Goal: Transaction & Acquisition: Purchase product/service

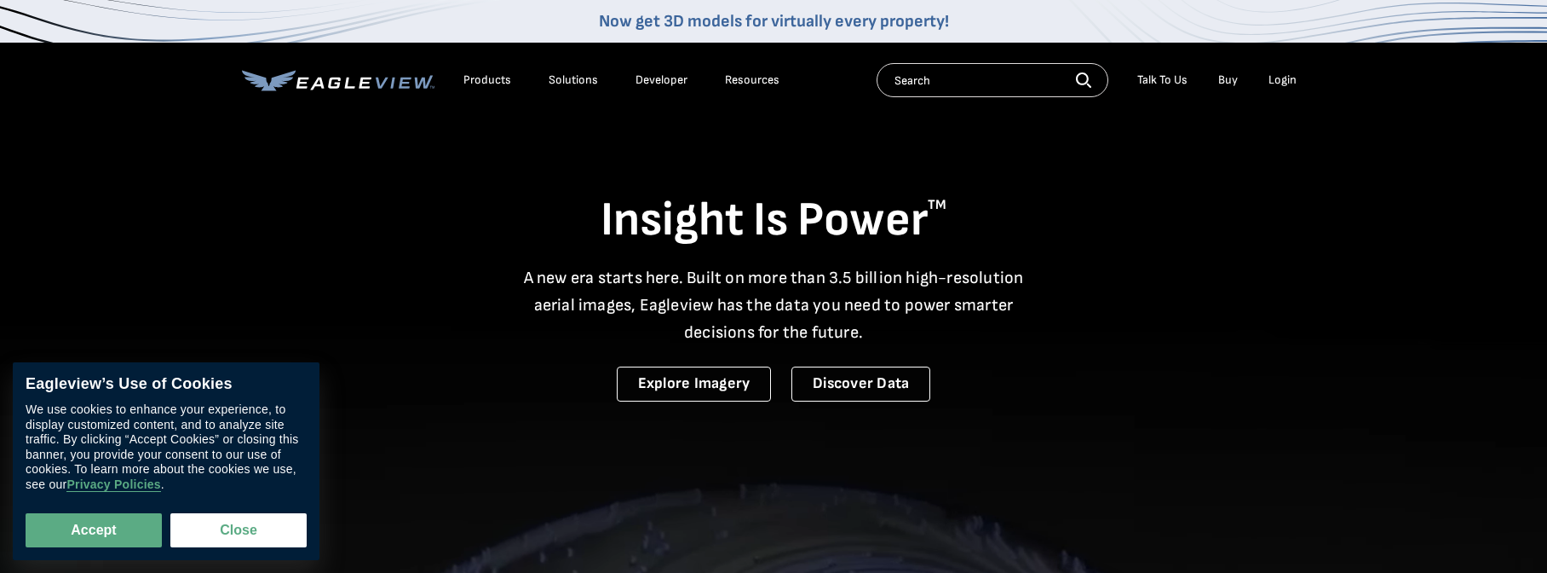
click at [1278, 78] on div "Login" at bounding box center [1283, 79] width 28 height 15
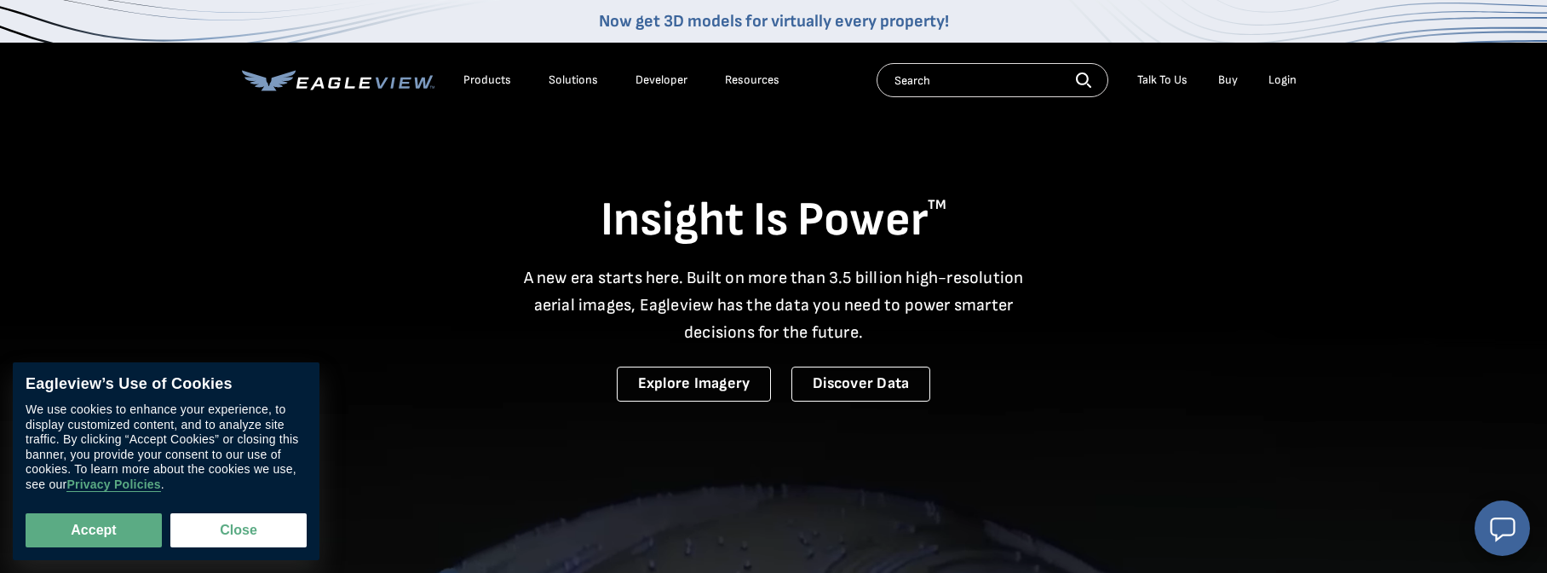
click at [1286, 85] on div "Login" at bounding box center [1283, 79] width 28 height 15
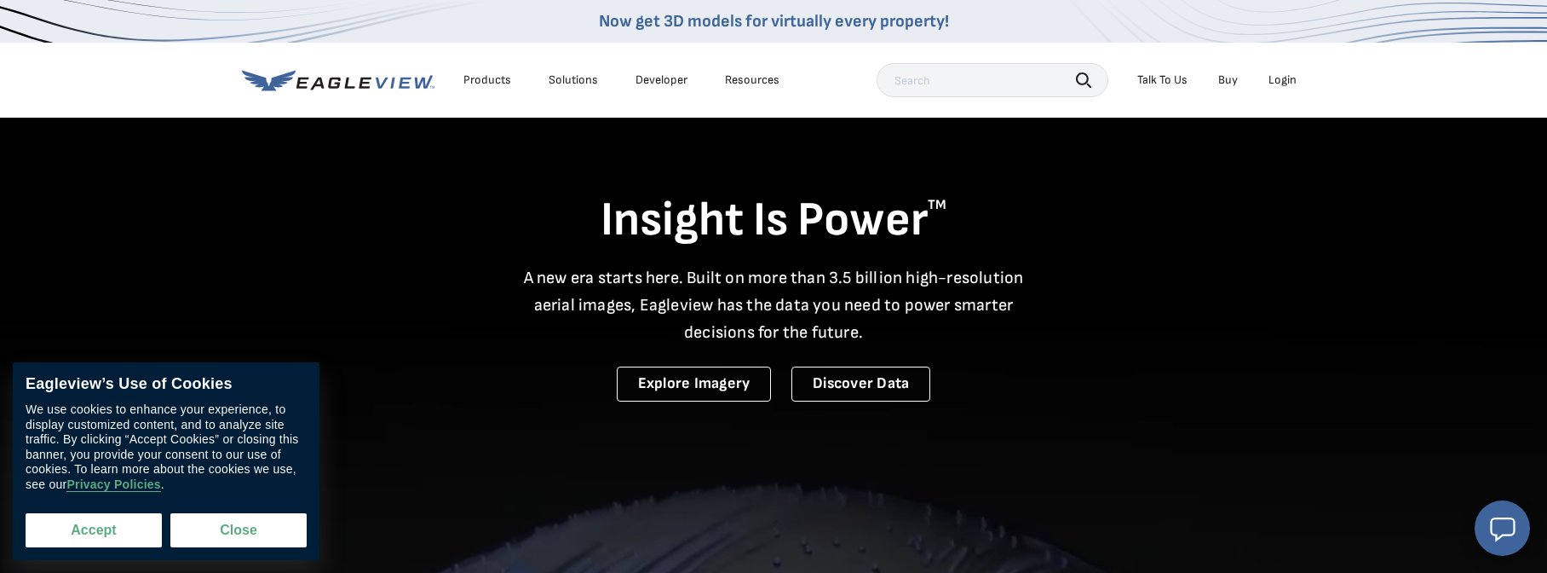
click at [121, 529] on button "Accept" at bounding box center [94, 530] width 136 height 34
checkbox input "true"
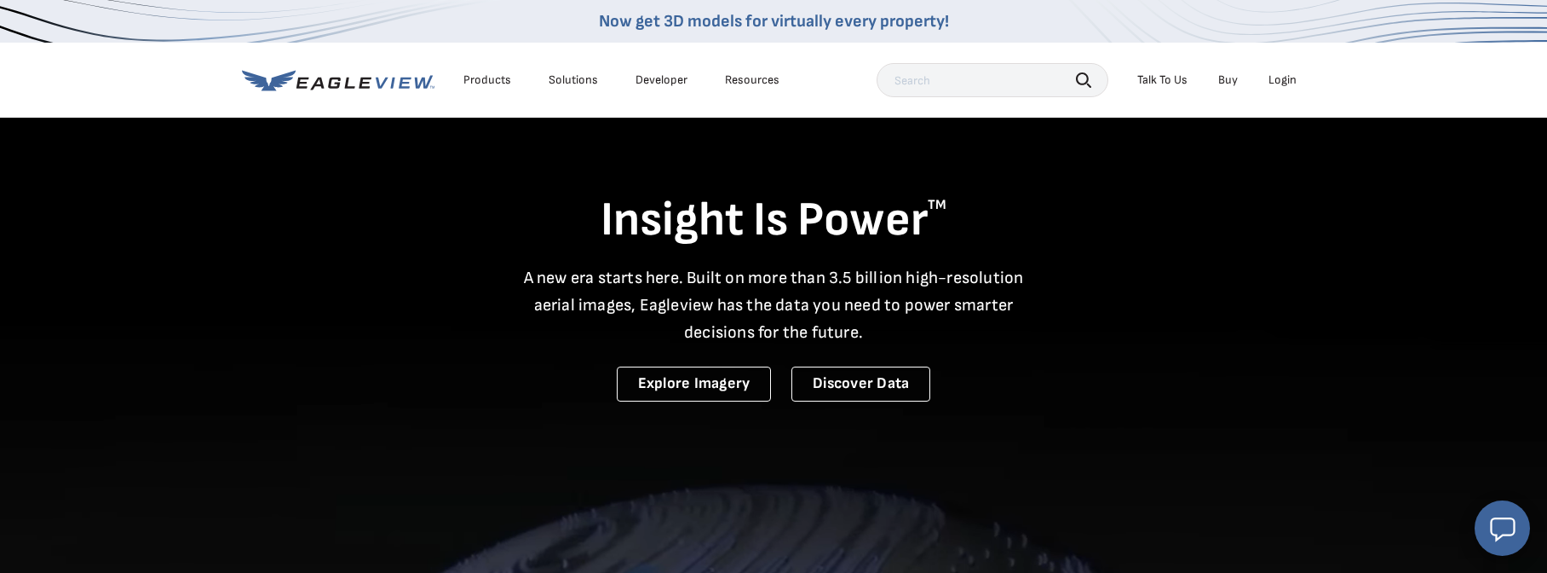
click at [1287, 80] on div "Login" at bounding box center [1283, 79] width 28 height 15
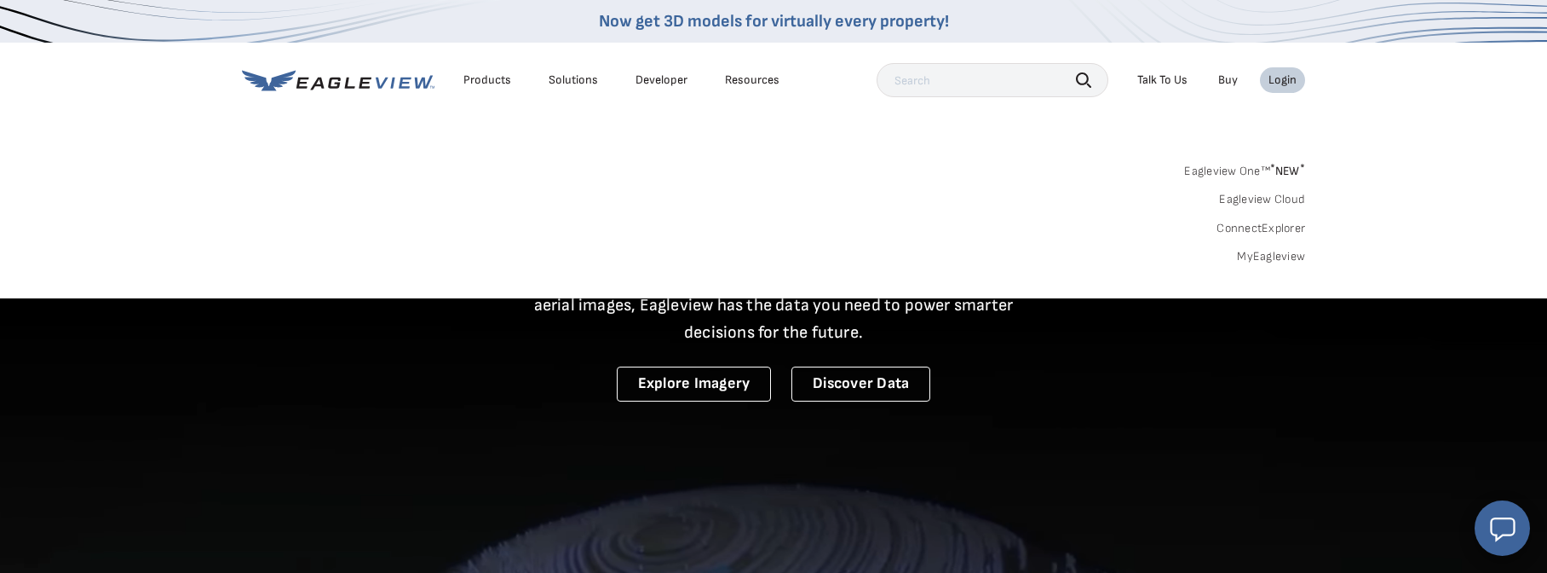
click at [1261, 164] on link "Eagleview One™ * NEW *" at bounding box center [1244, 168] width 121 height 20
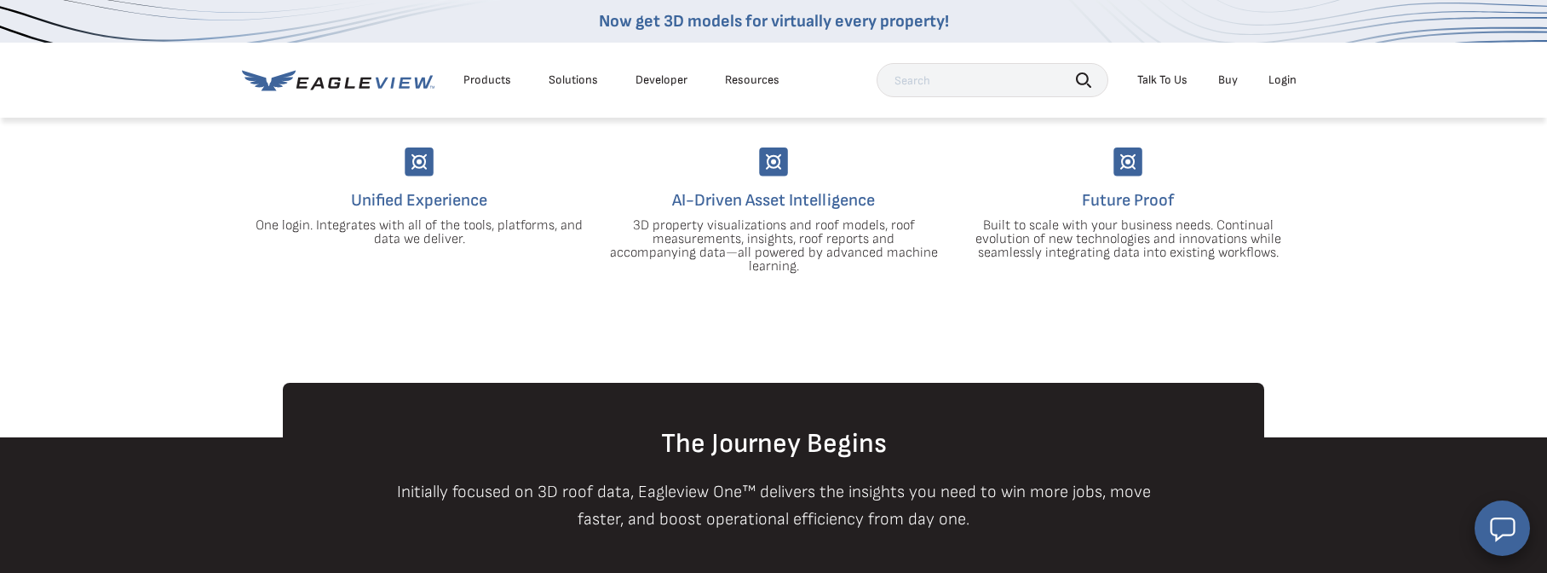
scroll to position [462, 0]
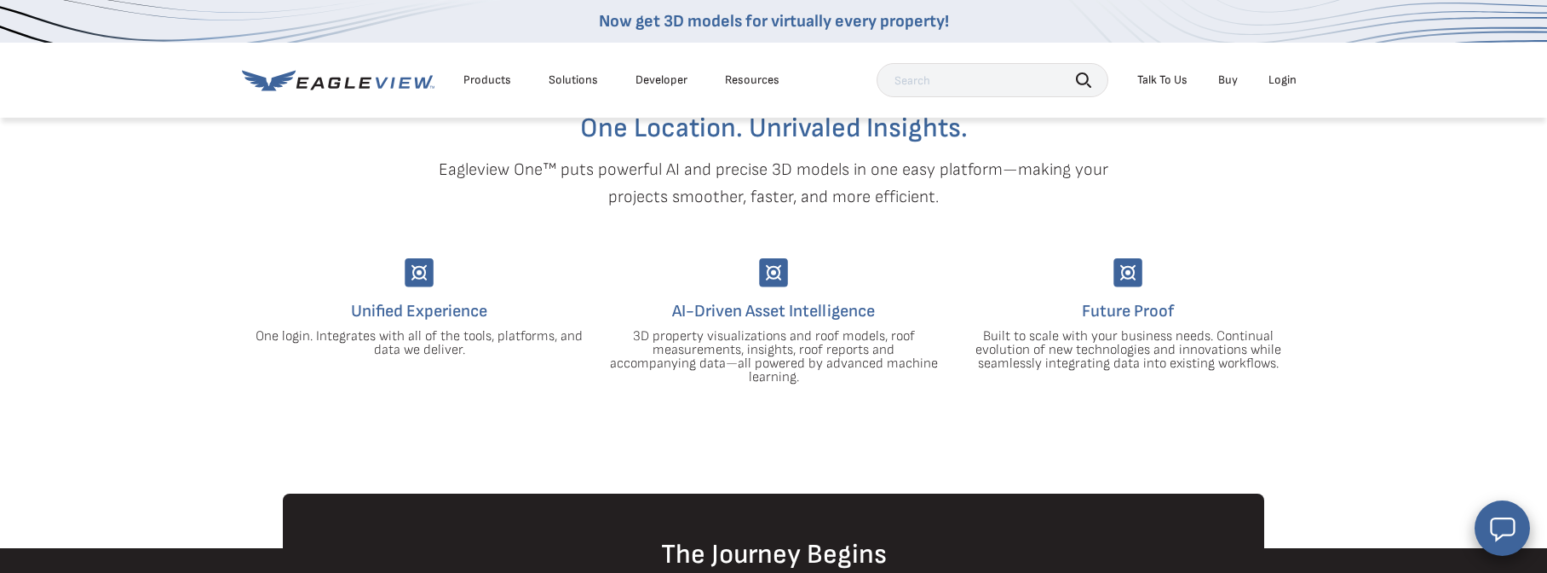
click at [1287, 83] on div "Login" at bounding box center [1283, 79] width 28 height 15
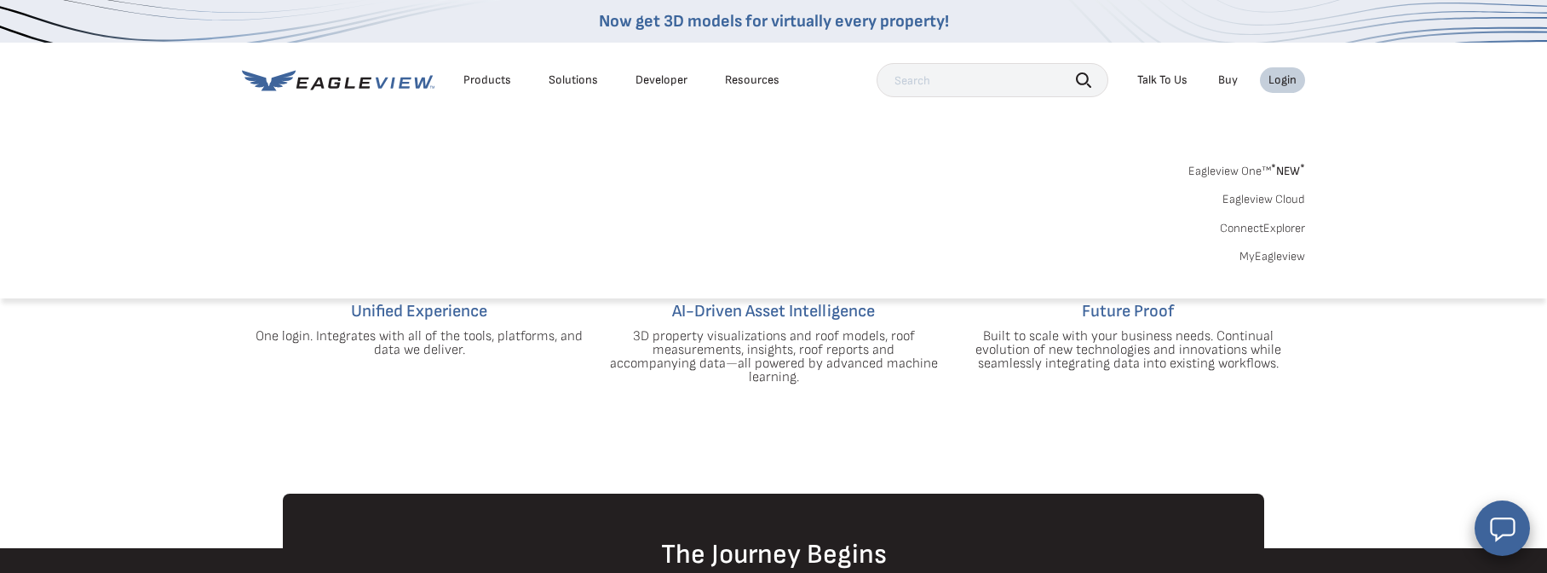
click at [1263, 257] on link "MyEagleview" at bounding box center [1273, 256] width 66 height 15
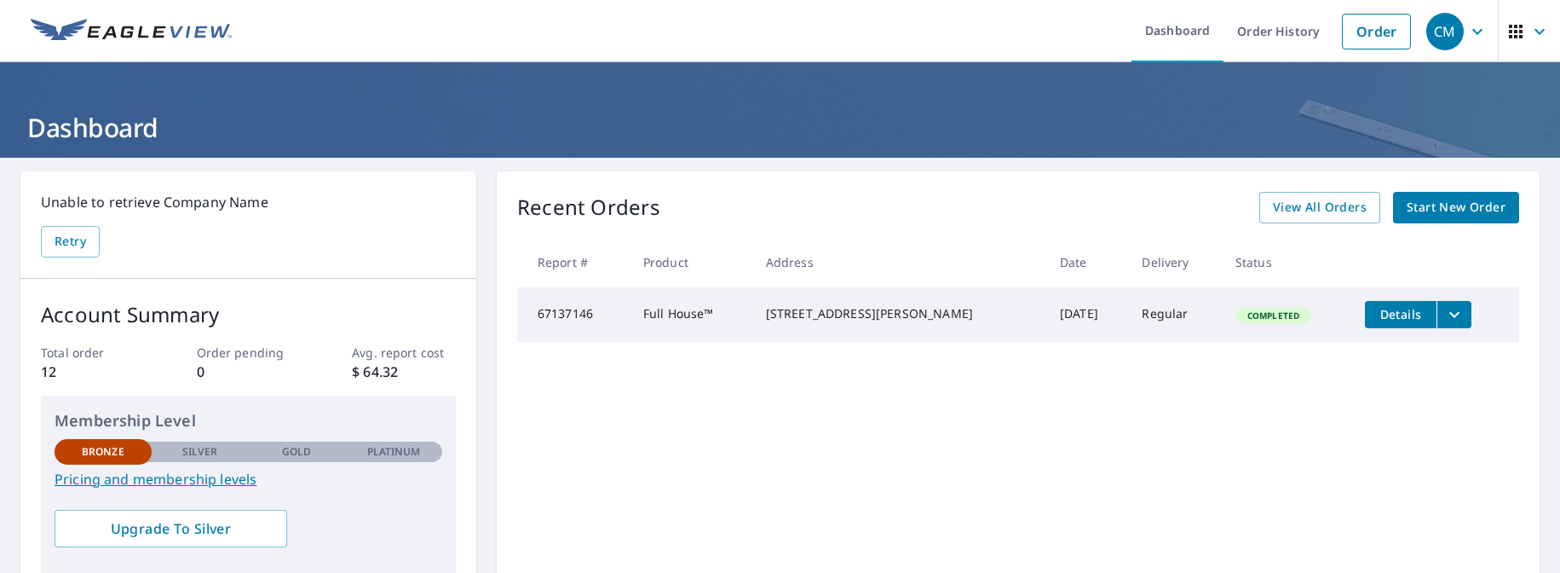
click at [1407, 209] on span "Start New Order" at bounding box center [1456, 207] width 99 height 21
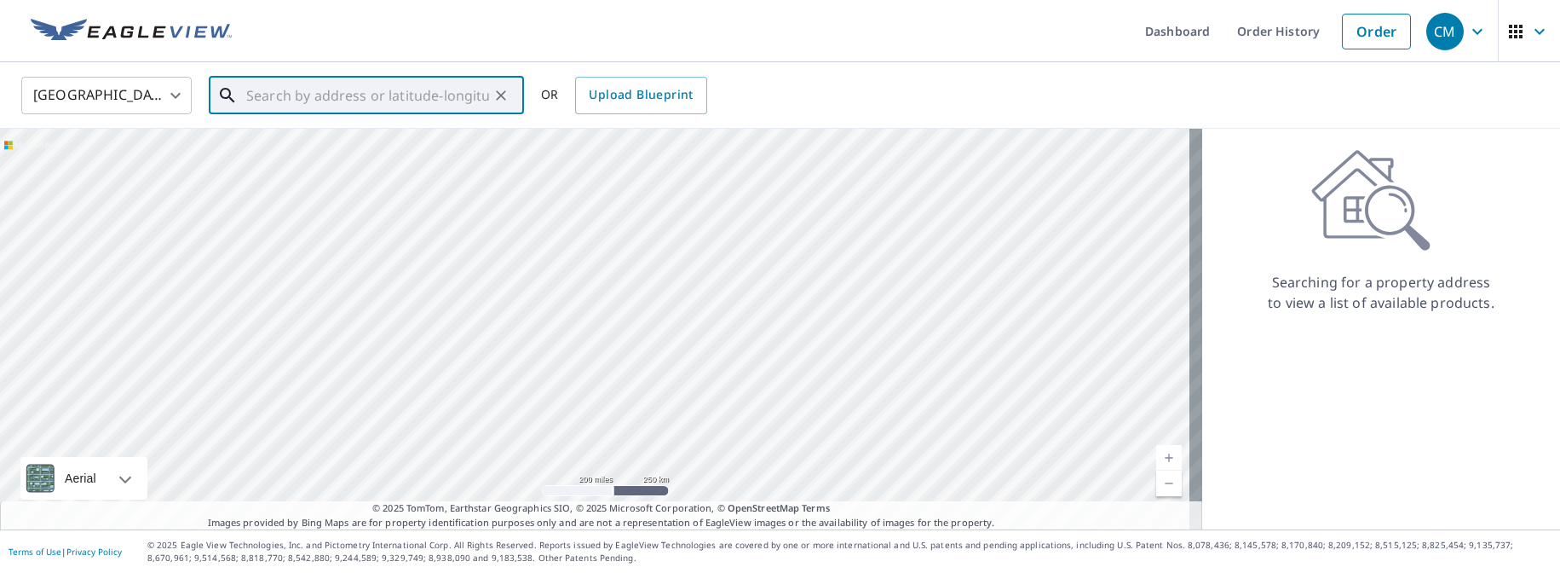
click at [353, 102] on input "text" at bounding box center [367, 96] width 243 height 48
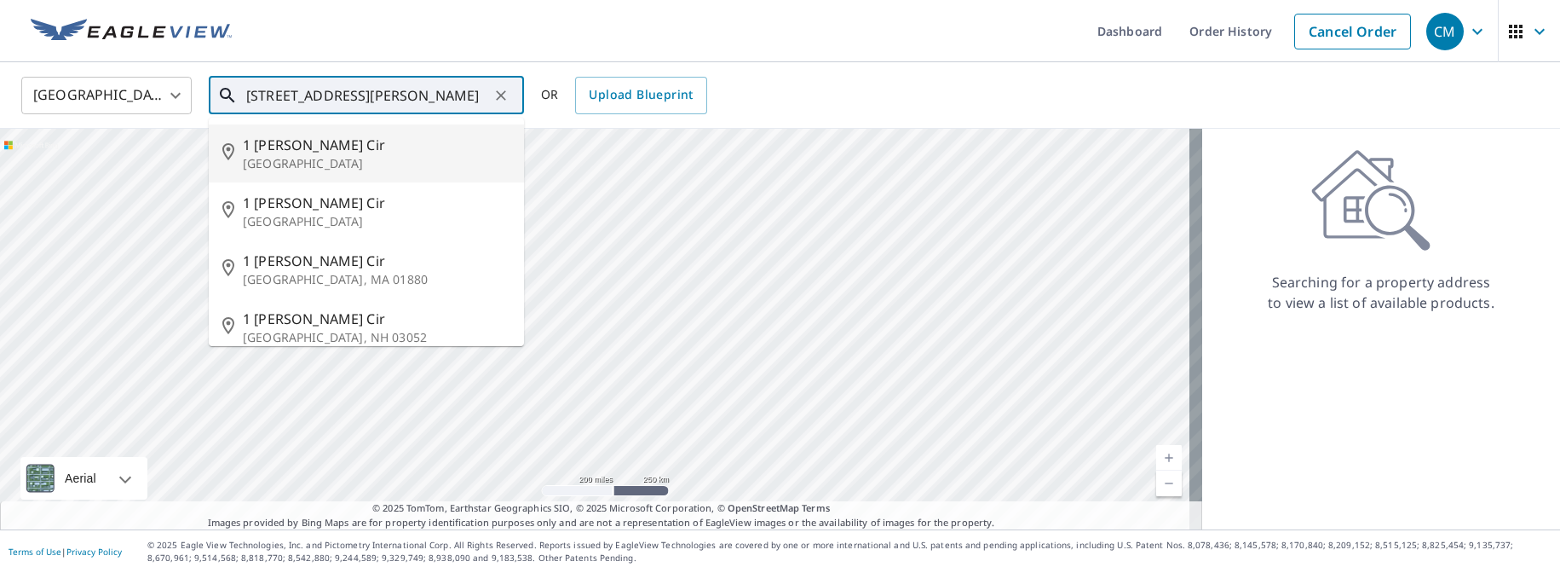
click at [385, 147] on span "1 Parker Cir" at bounding box center [377, 145] width 268 height 20
type input "1 Parker Cir Westford, MA 01886"
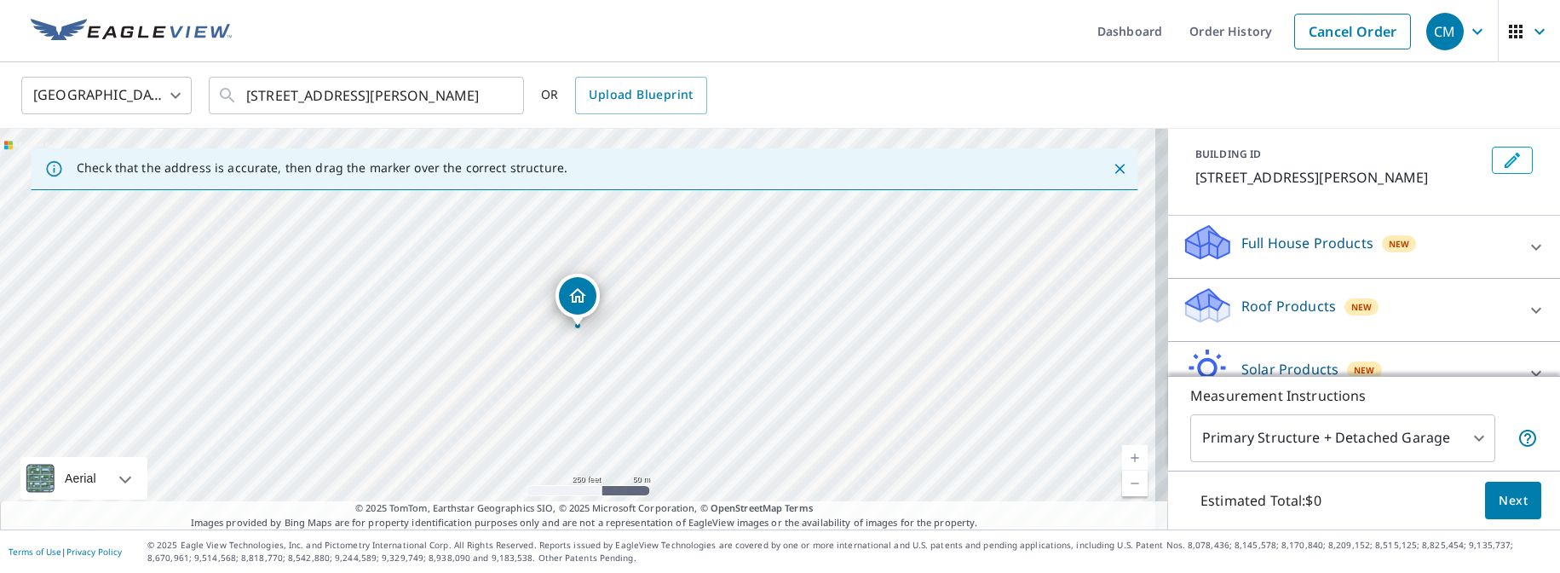
scroll to position [181, 0]
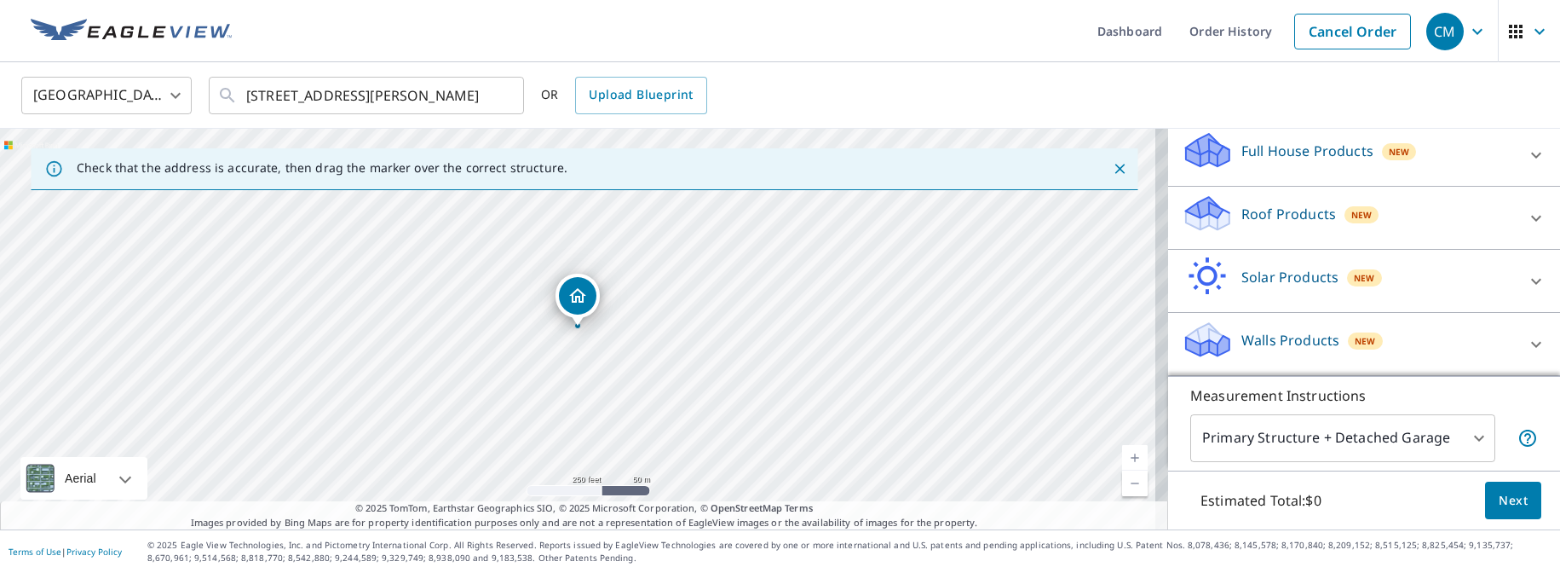
click at [1526, 220] on icon at bounding box center [1536, 218] width 20 height 20
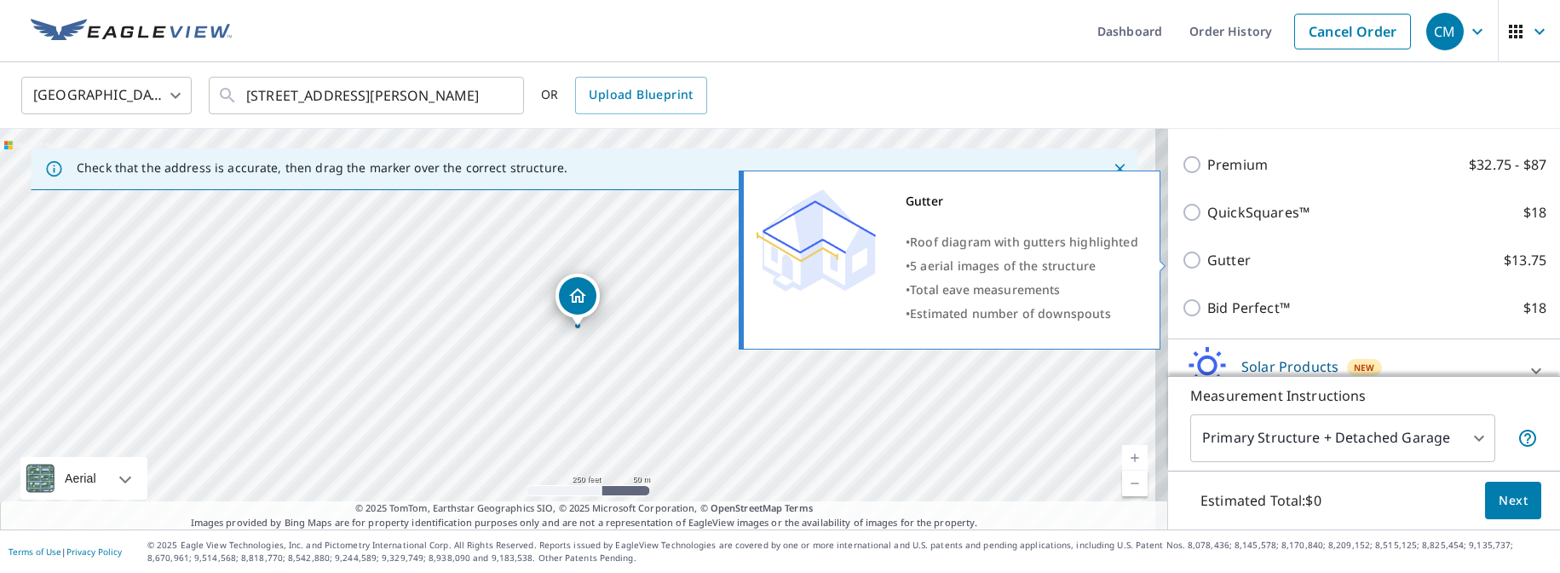
scroll to position [170, 0]
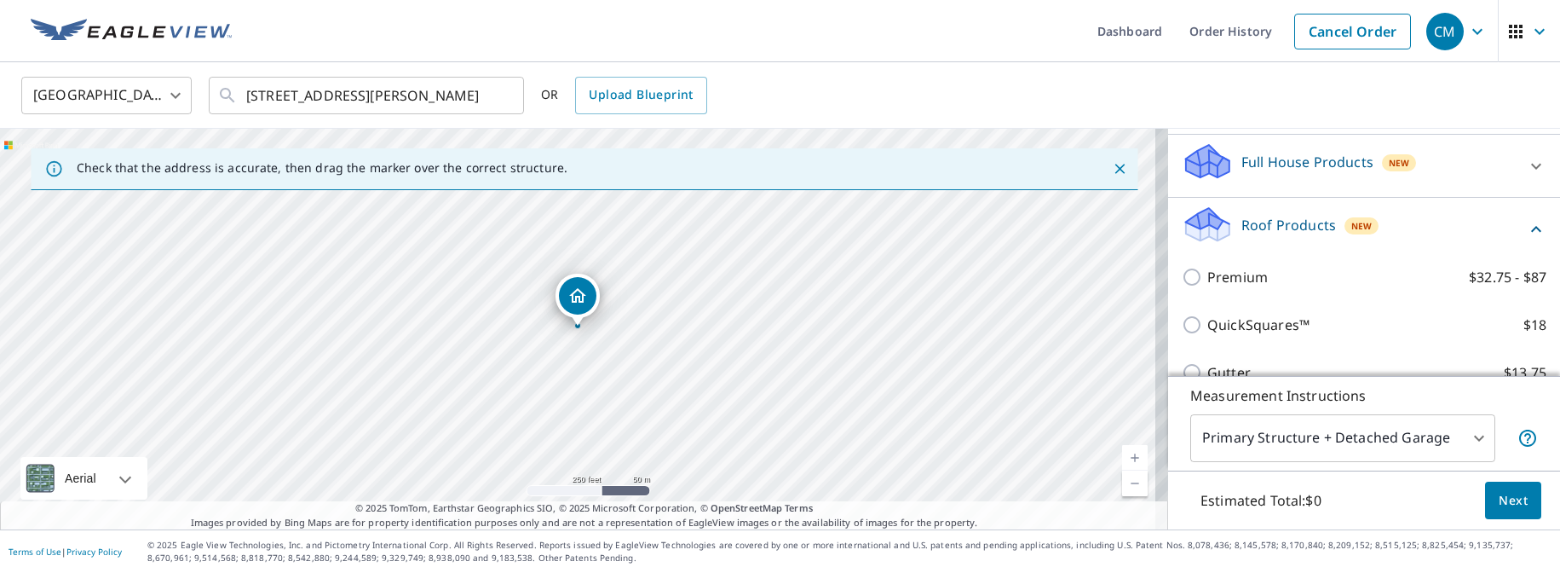
click at [1526, 227] on icon at bounding box center [1536, 229] width 20 height 20
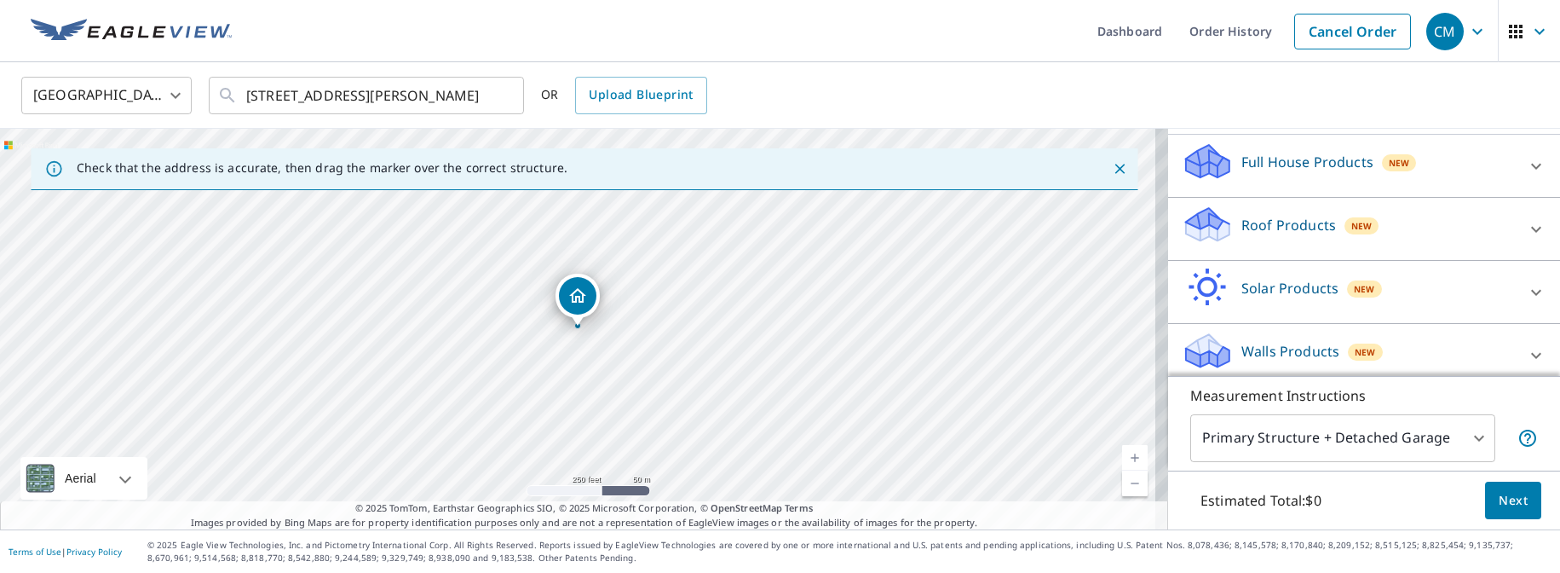
click at [1526, 170] on icon at bounding box center [1536, 166] width 20 height 20
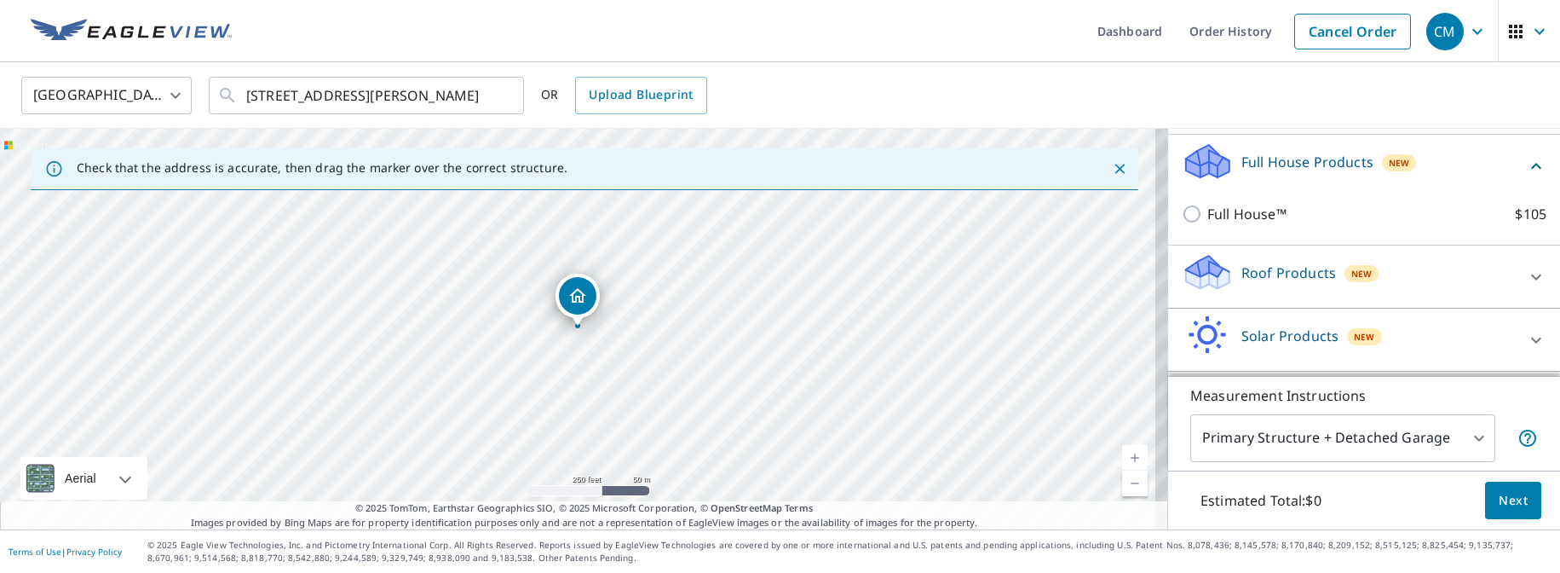
click at [1526, 170] on icon at bounding box center [1536, 166] width 20 height 20
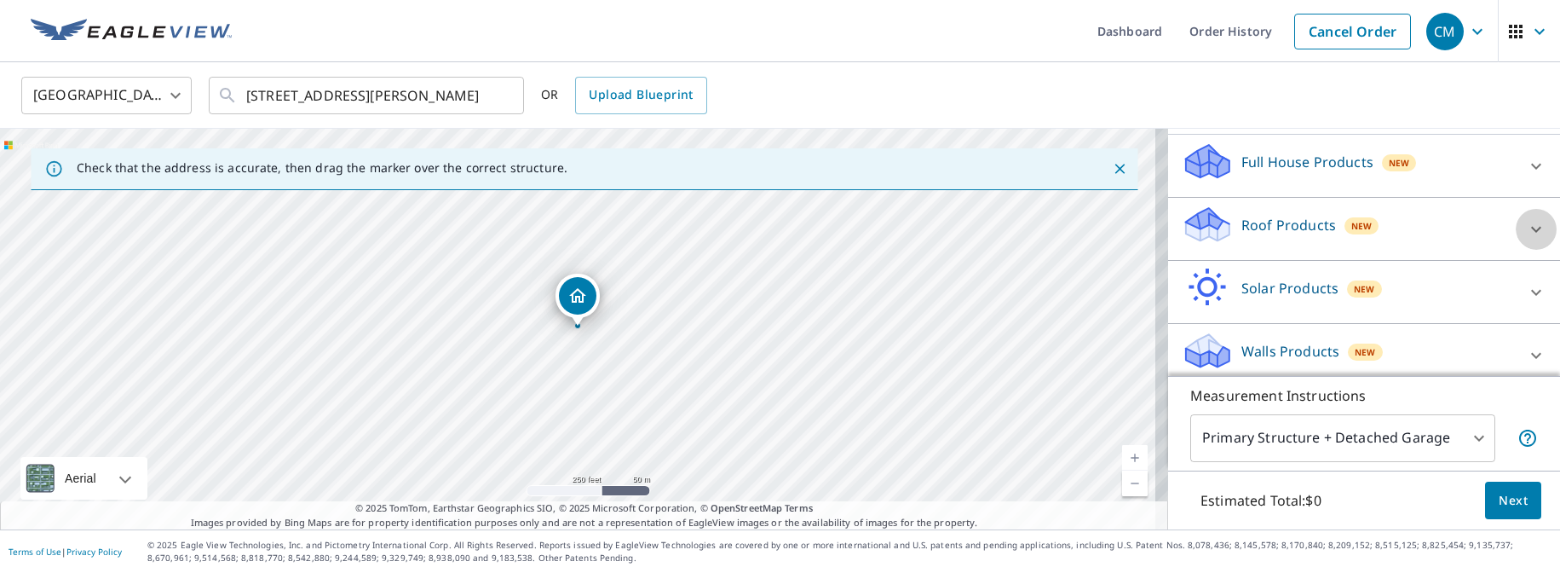
click at [1516, 211] on div at bounding box center [1536, 229] width 41 height 41
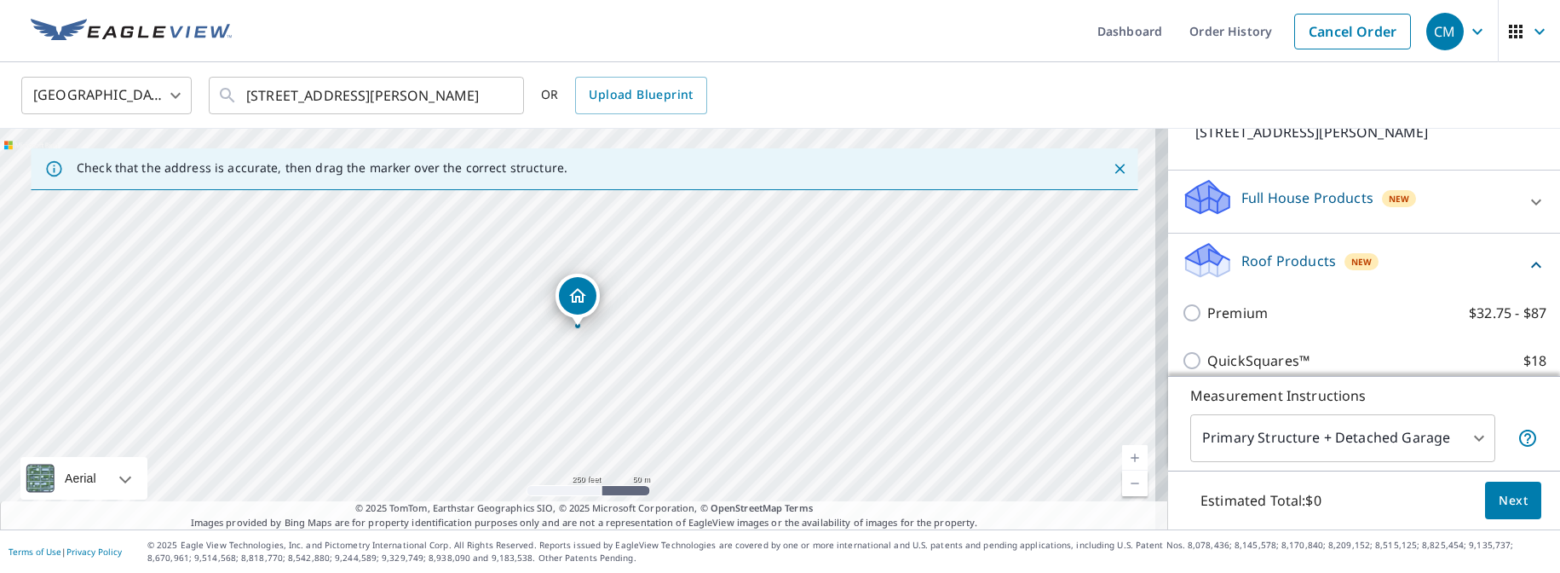
scroll to position [146, 0]
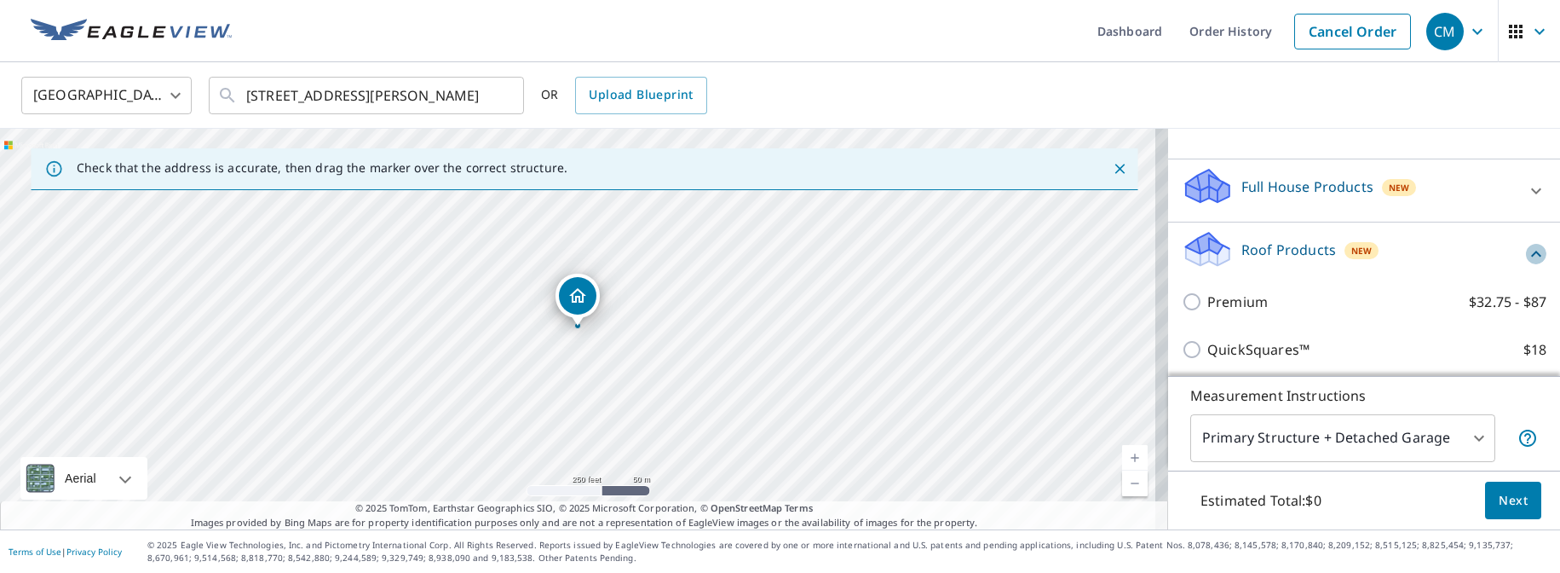
click at [1526, 250] on icon at bounding box center [1536, 254] width 20 height 20
click at [1526, 192] on icon at bounding box center [1536, 191] width 20 height 20
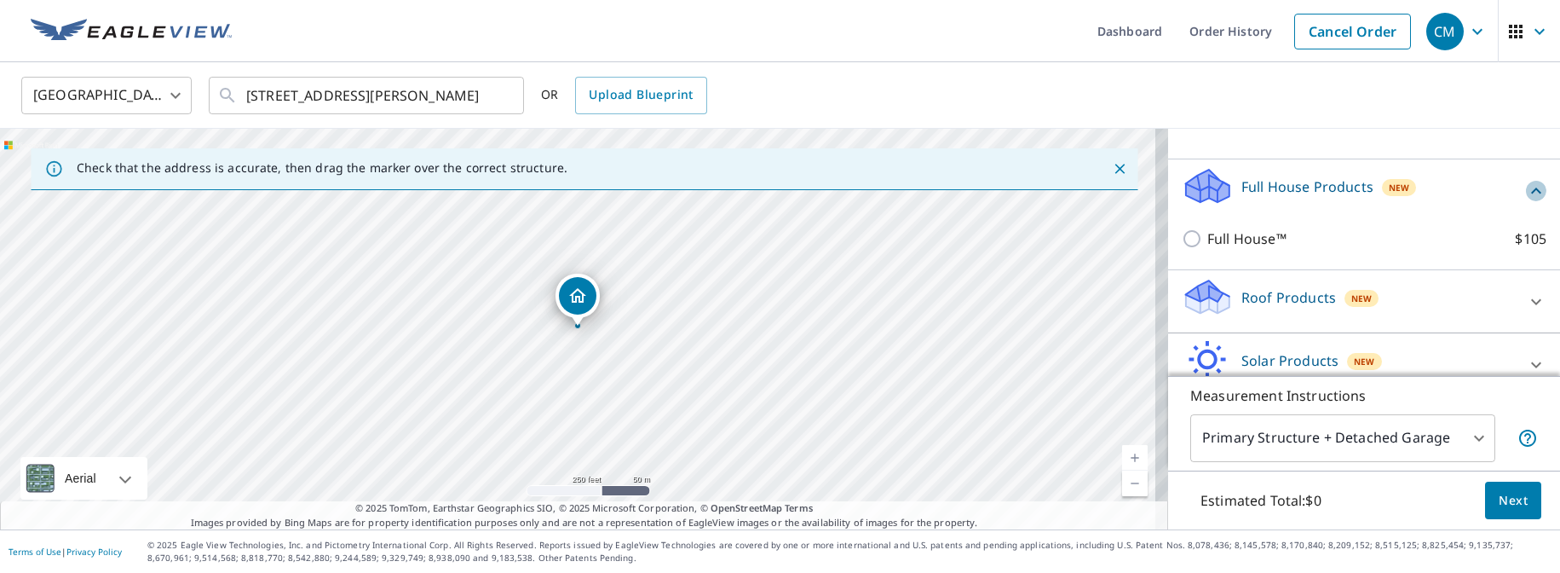
click at [1526, 188] on icon at bounding box center [1536, 191] width 20 height 20
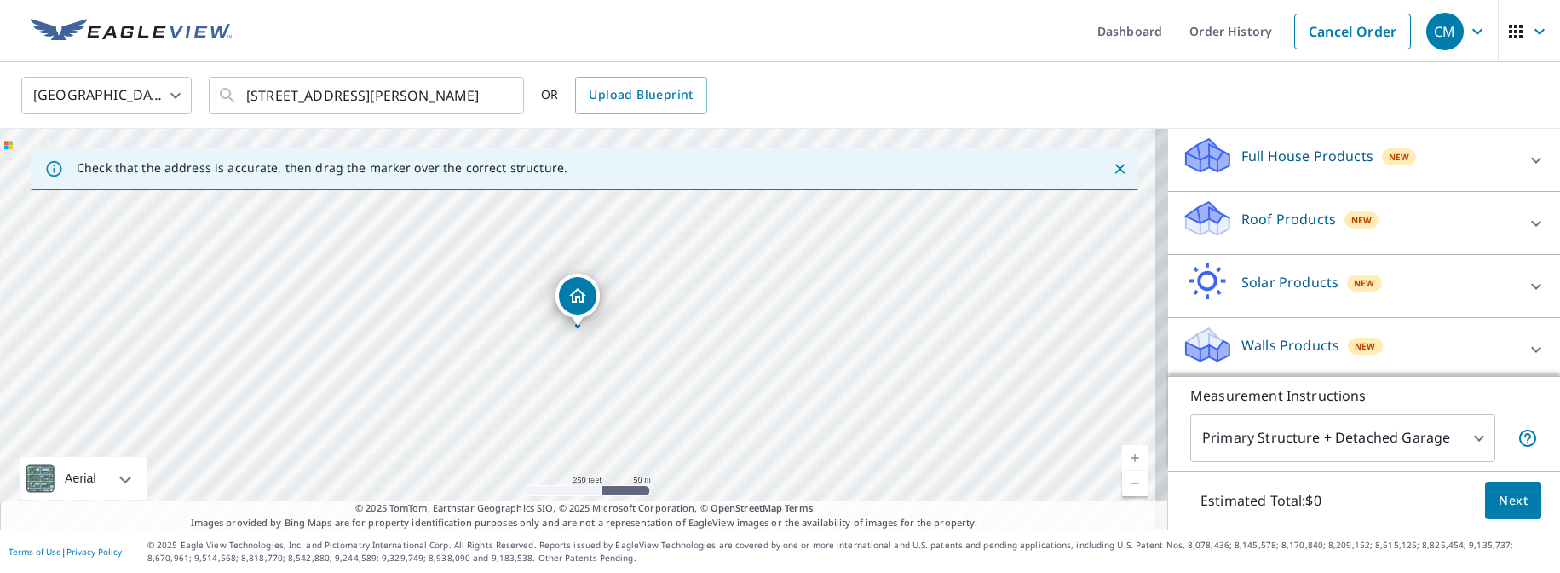
scroll to position [181, 0]
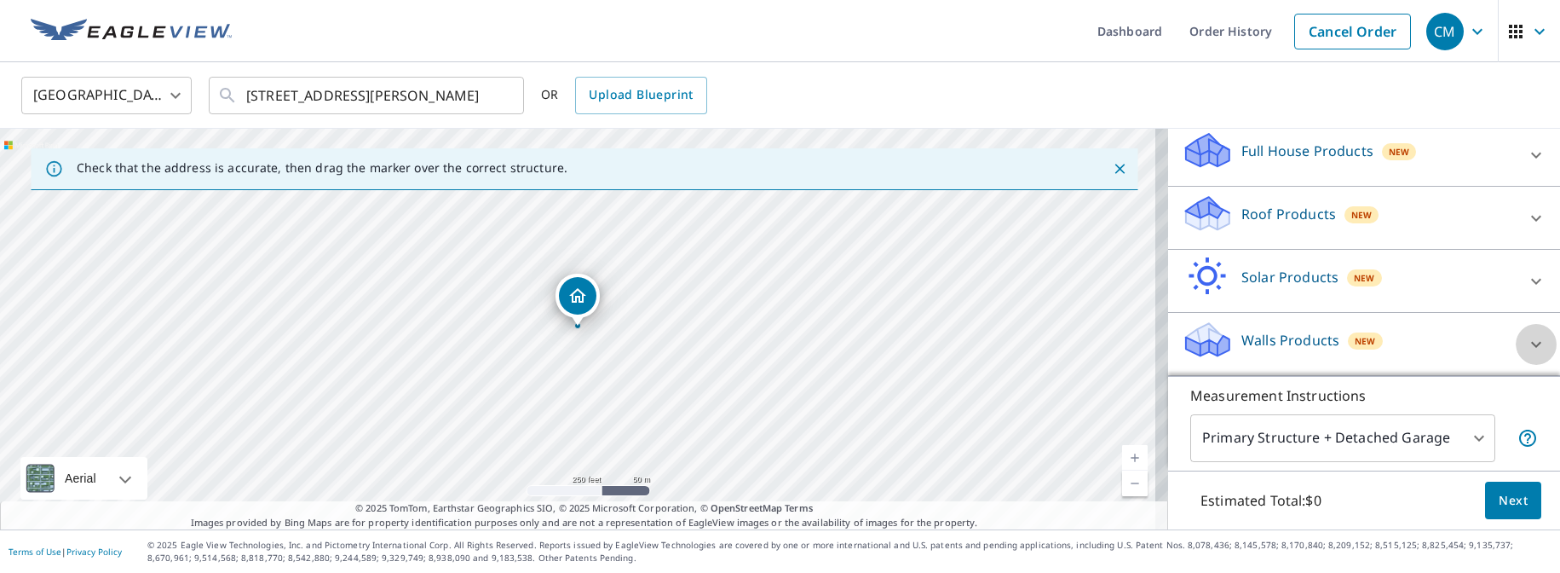
click at [1516, 331] on div at bounding box center [1536, 344] width 41 height 41
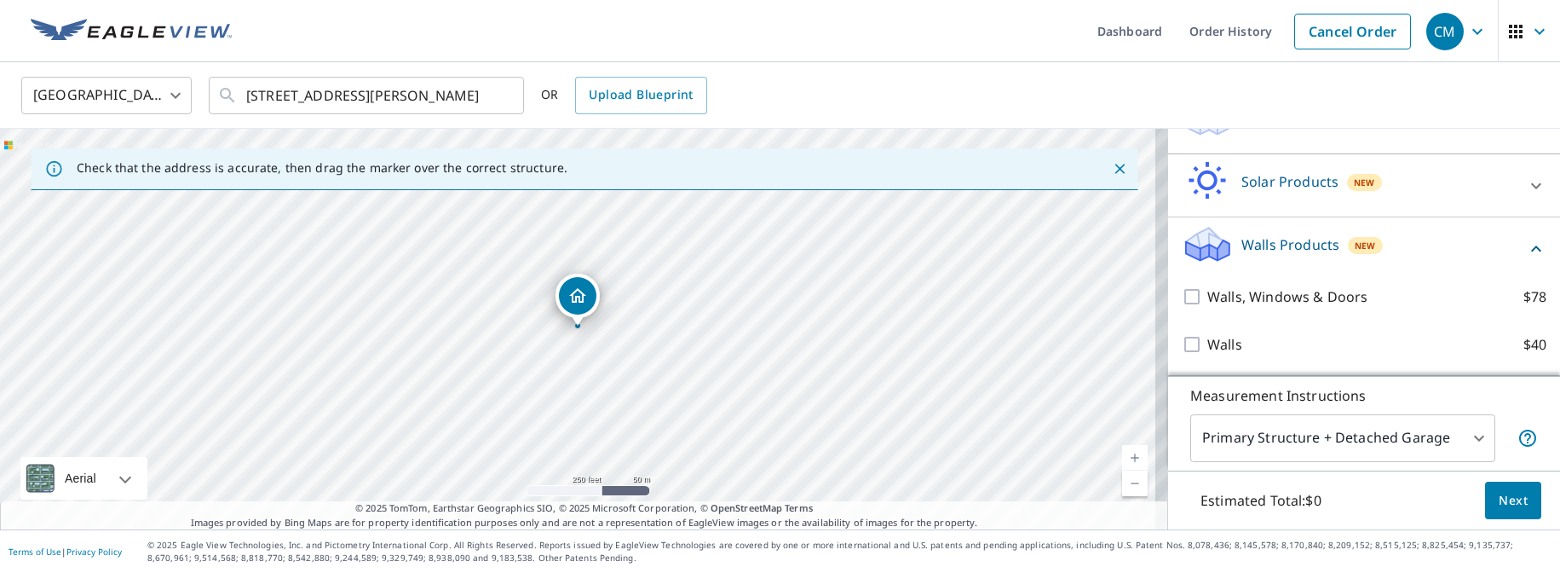
click at [1526, 249] on icon at bounding box center [1536, 249] width 20 height 20
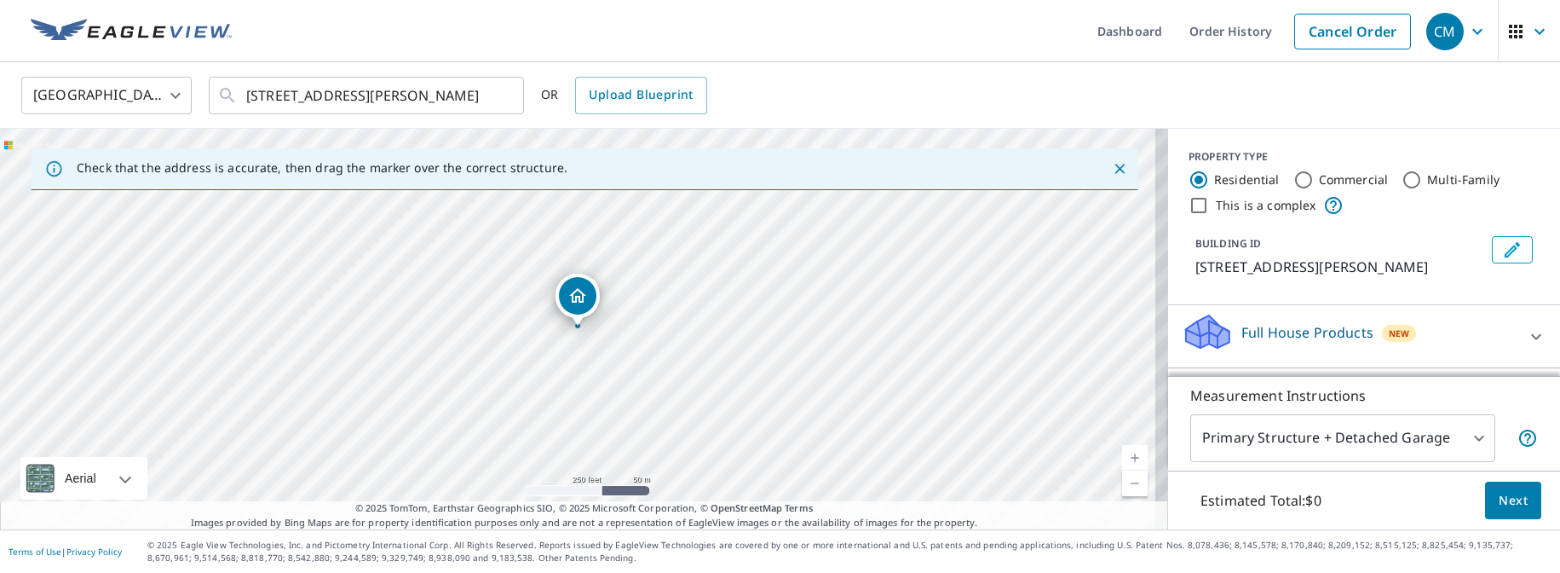
scroll to position [181, 0]
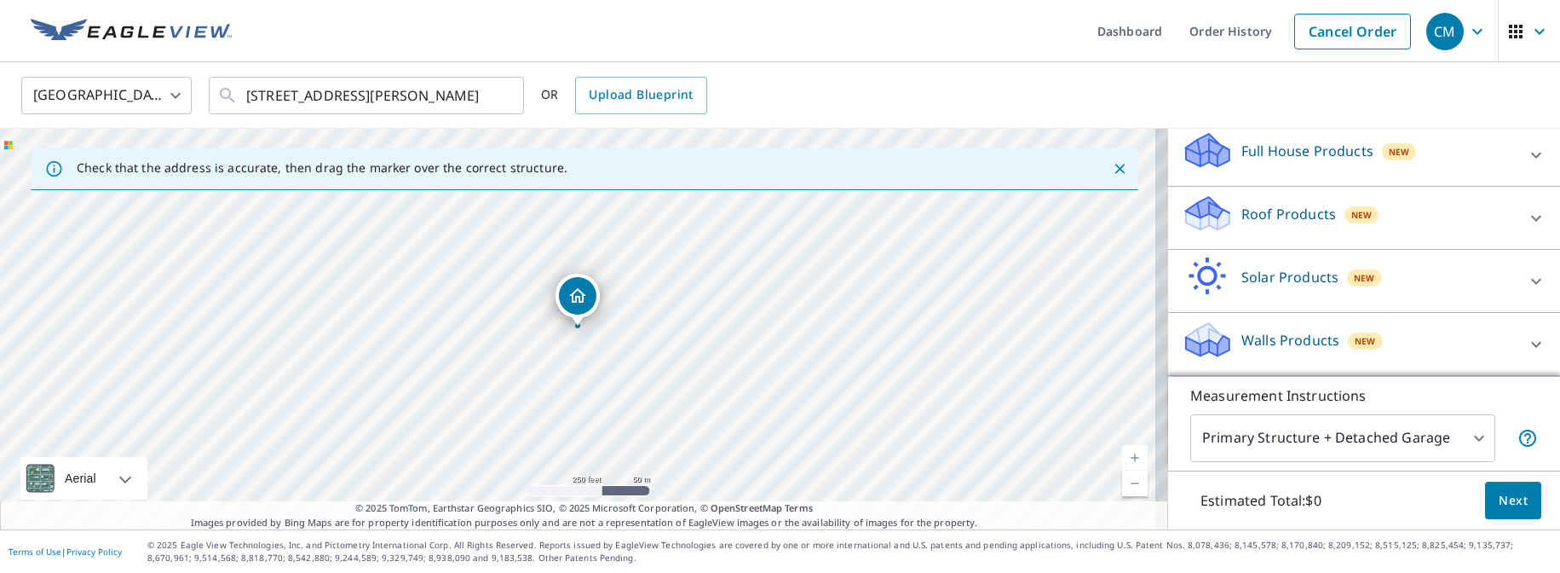
click at [1526, 218] on icon at bounding box center [1536, 218] width 20 height 20
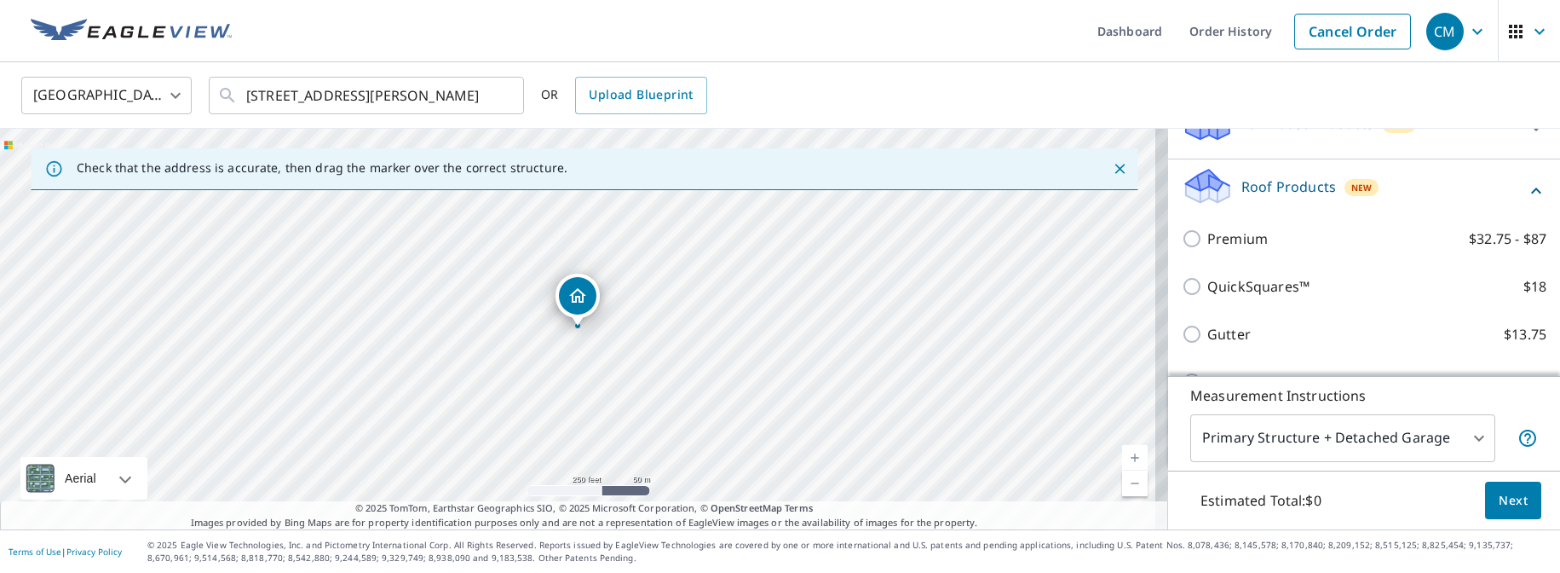
scroll to position [105, 0]
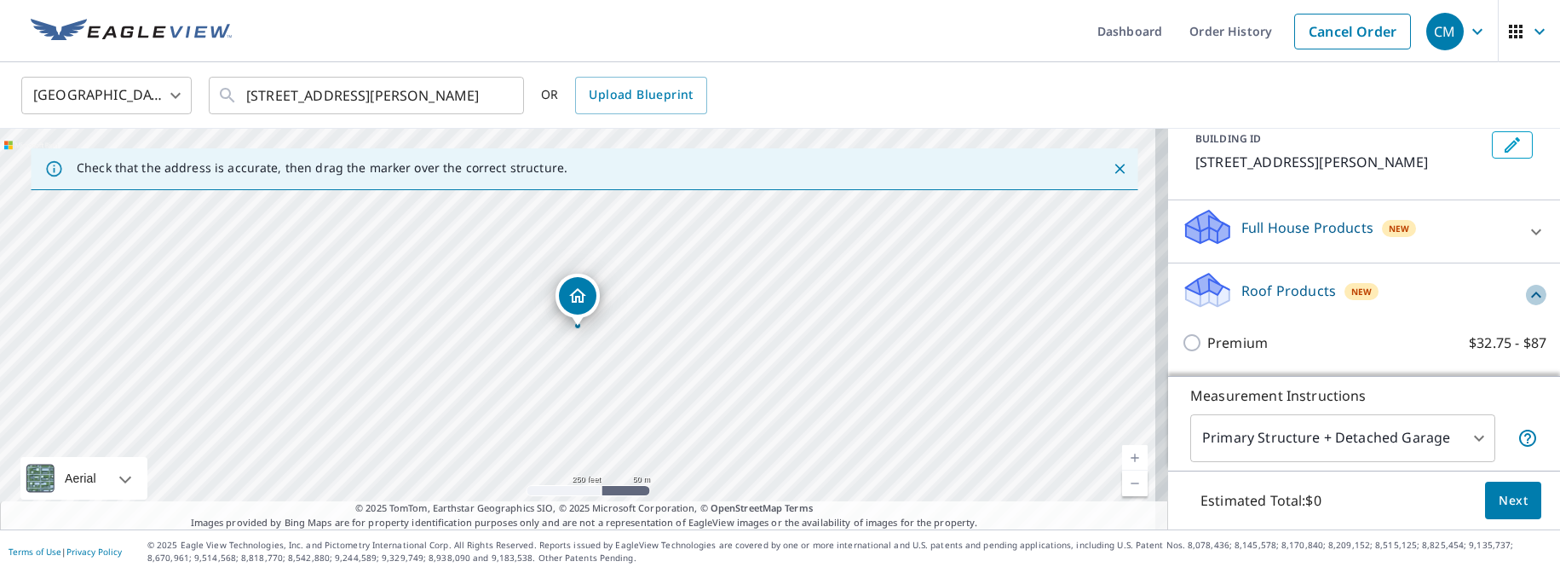
click at [1531, 297] on icon at bounding box center [1536, 294] width 10 height 6
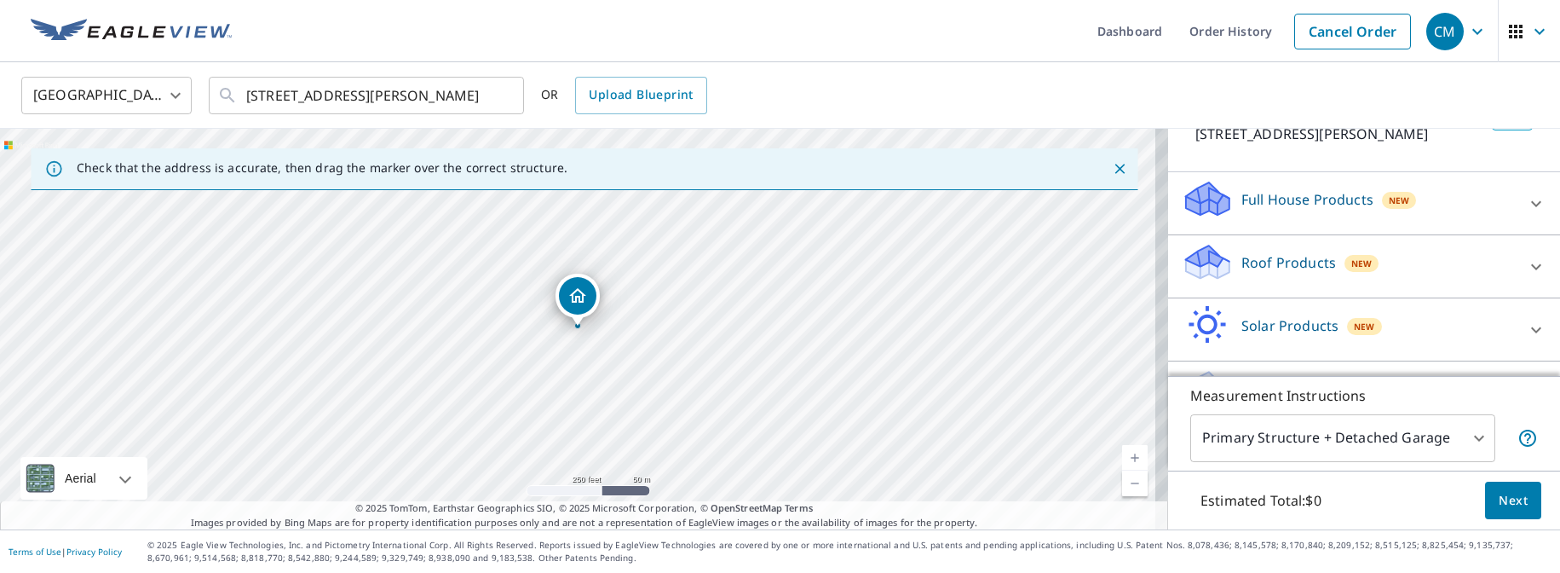
scroll to position [181, 0]
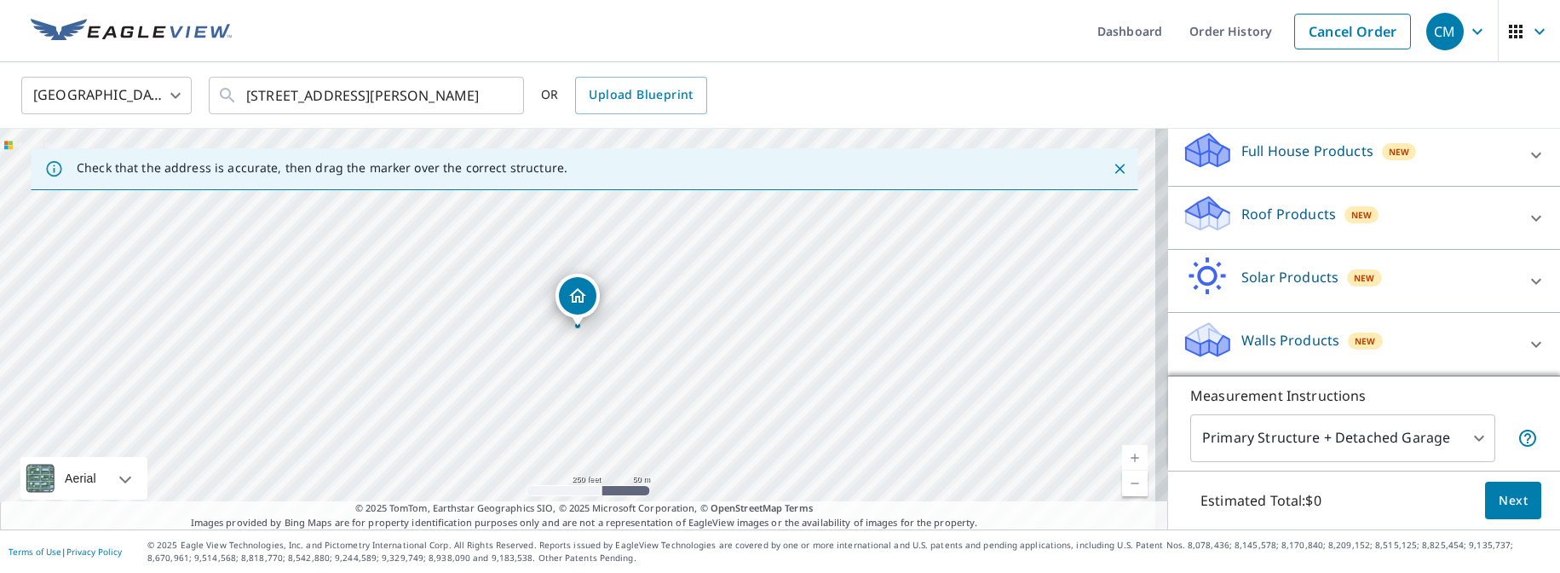
click at [1526, 155] on icon at bounding box center [1536, 155] width 20 height 20
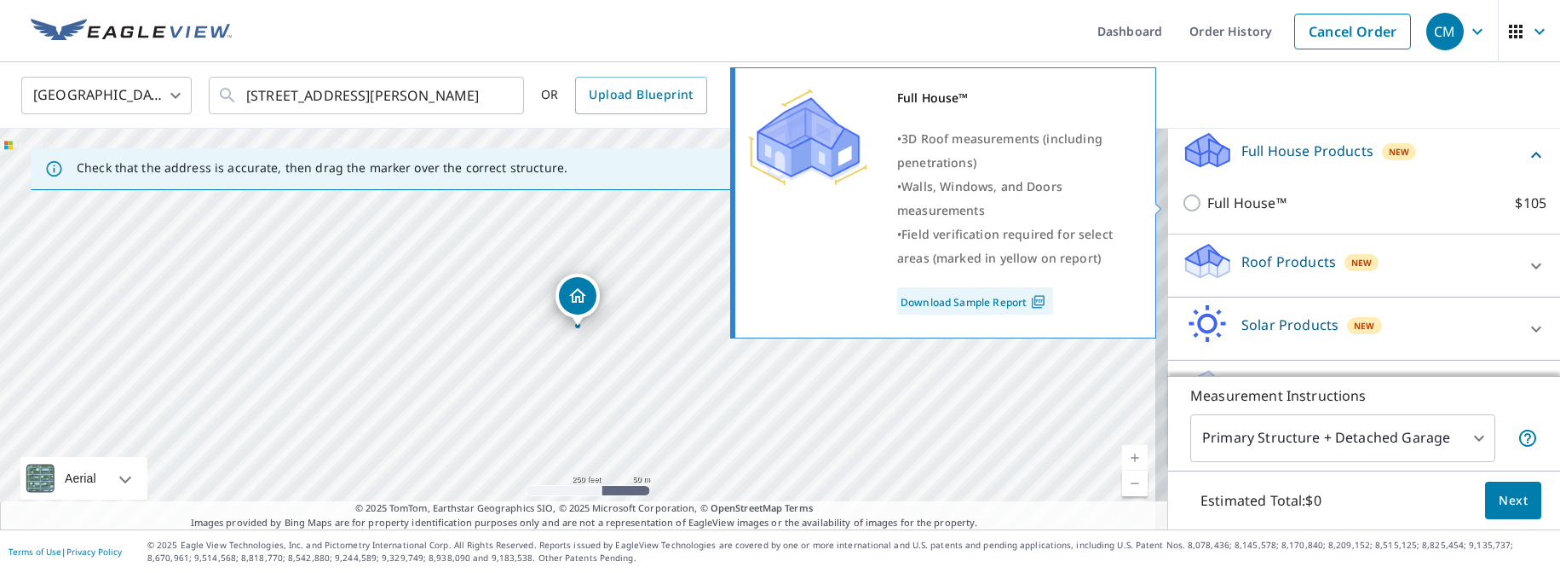
click at [1185, 203] on input "Full House™ $105" at bounding box center [1195, 203] width 26 height 20
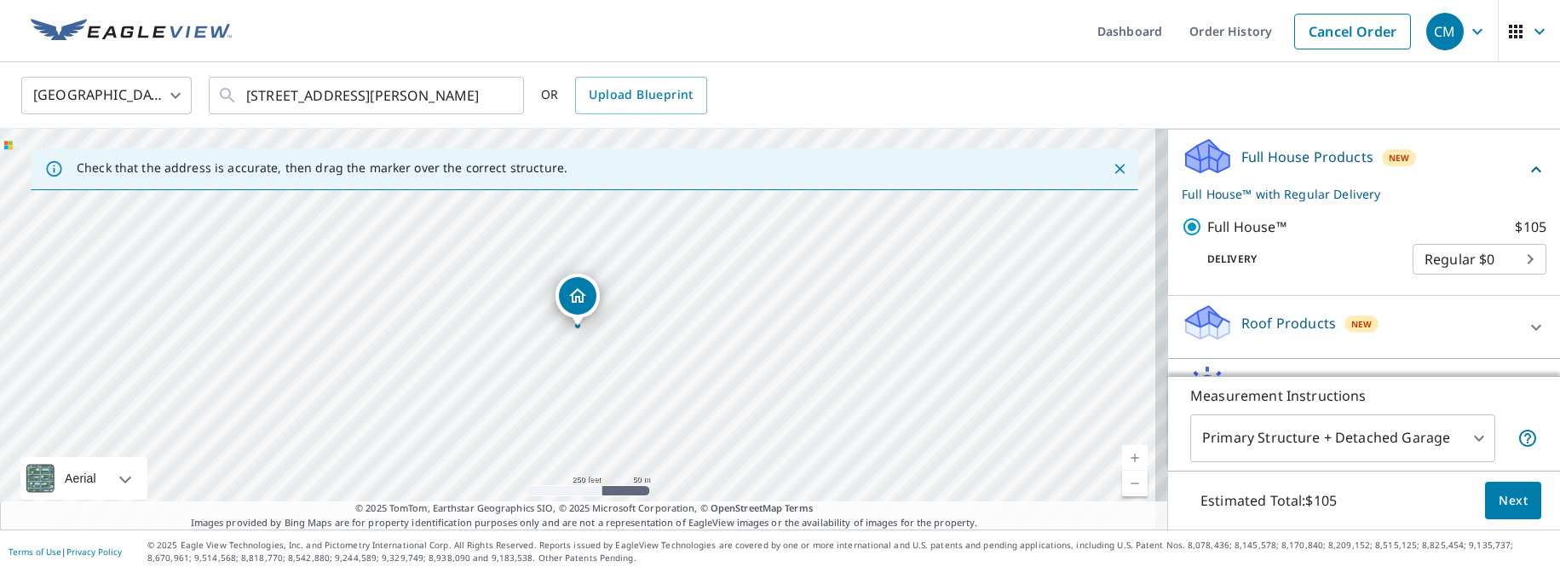
scroll to position [146, 0]
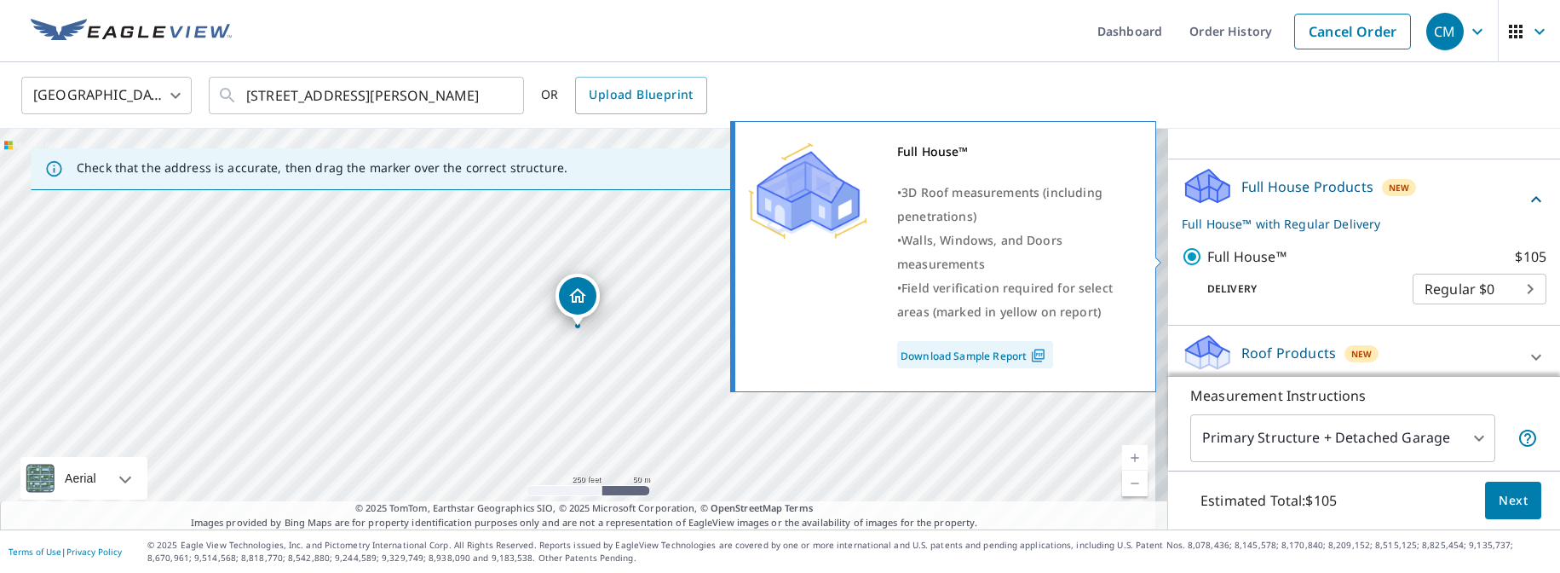
click at [1182, 260] on input "Full House™ $105" at bounding box center [1195, 256] width 26 height 20
checkbox input "false"
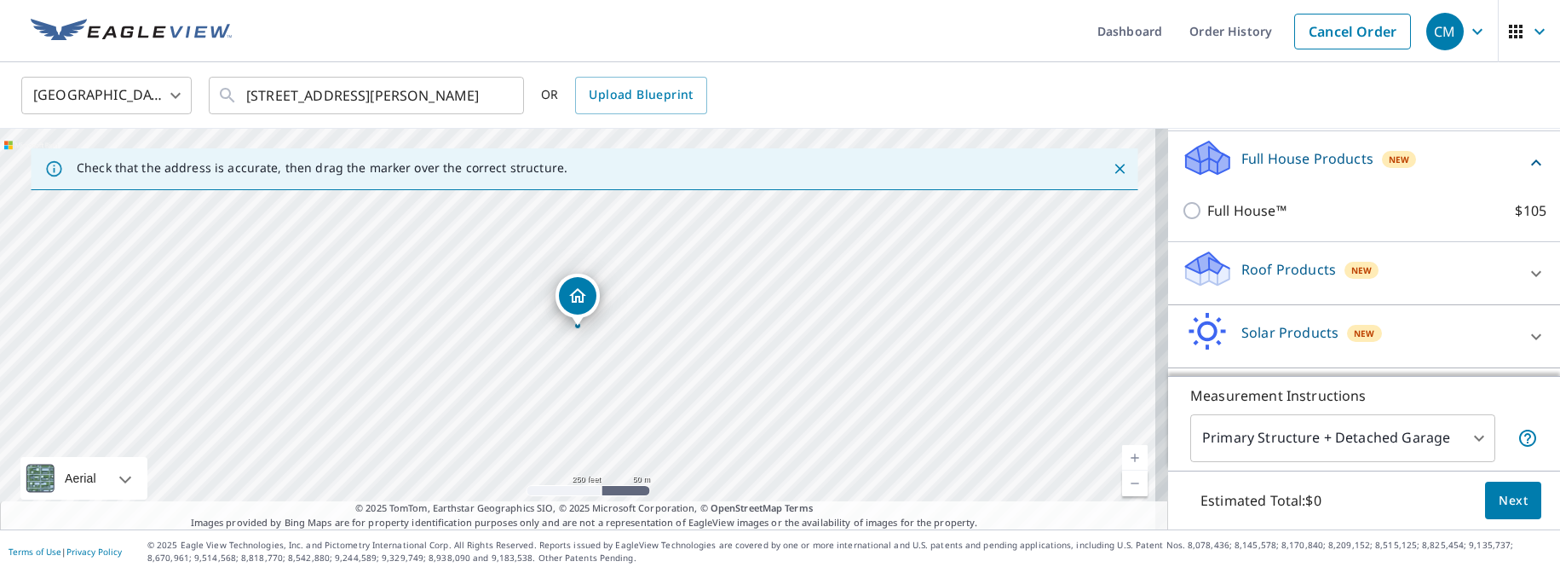
scroll to position [229, 0]
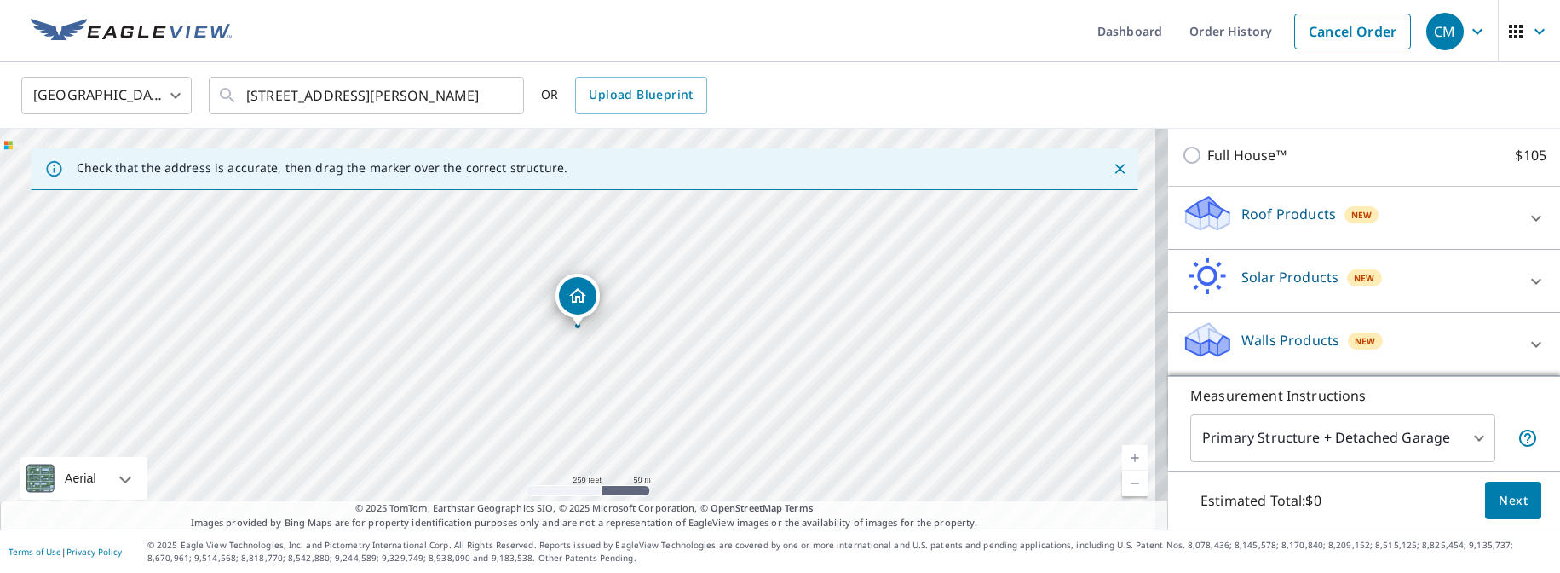
click at [1516, 208] on div at bounding box center [1536, 218] width 41 height 41
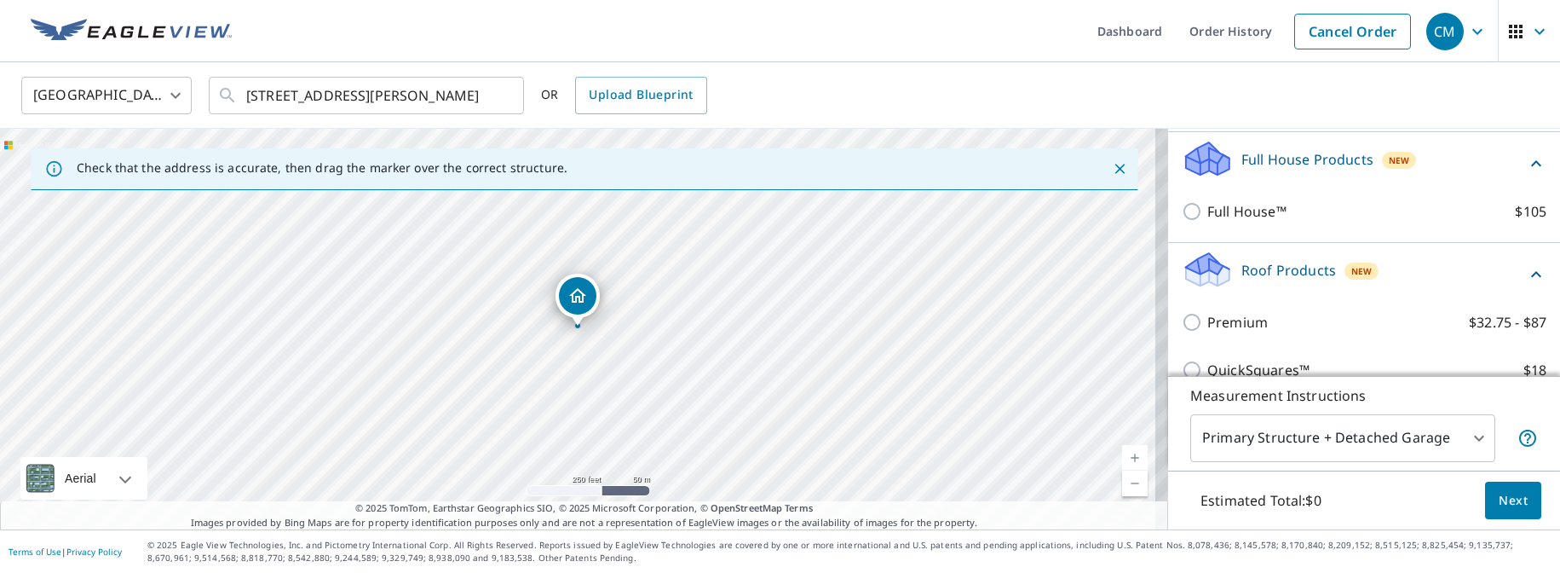
scroll to position [250, 0]
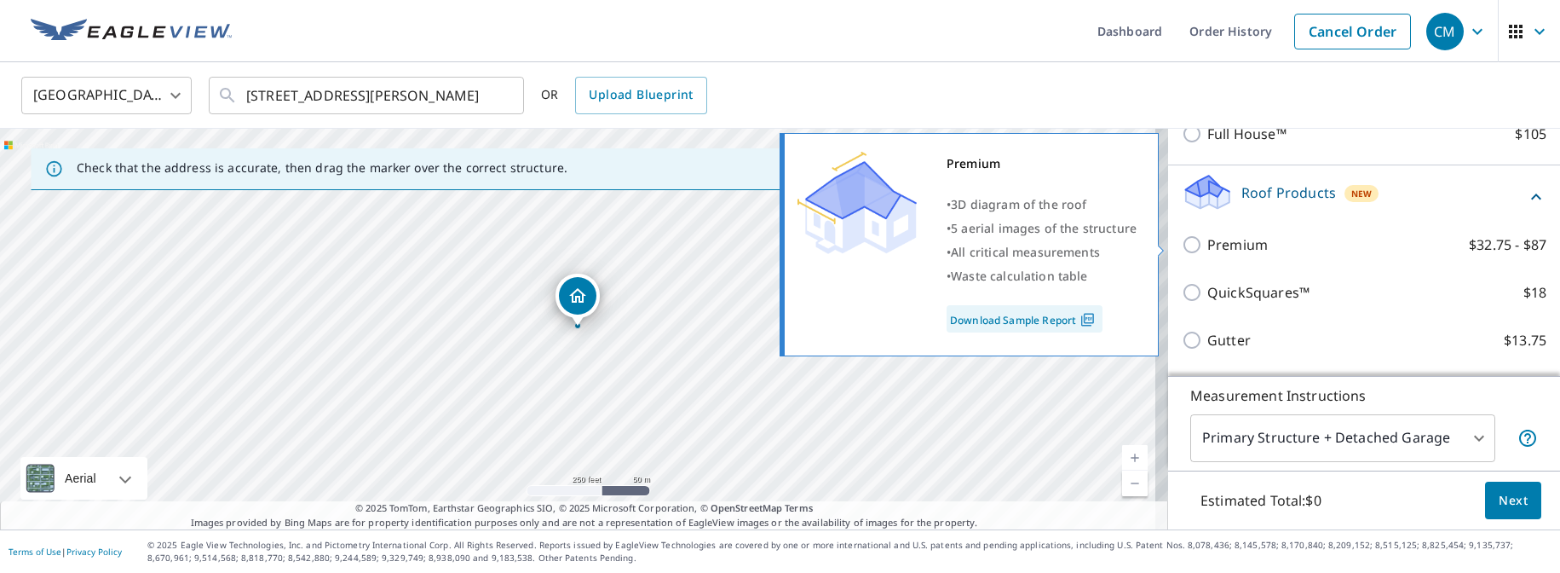
click at [1182, 239] on input "Premium $32.75 - $87" at bounding box center [1195, 244] width 26 height 20
checkbox input "true"
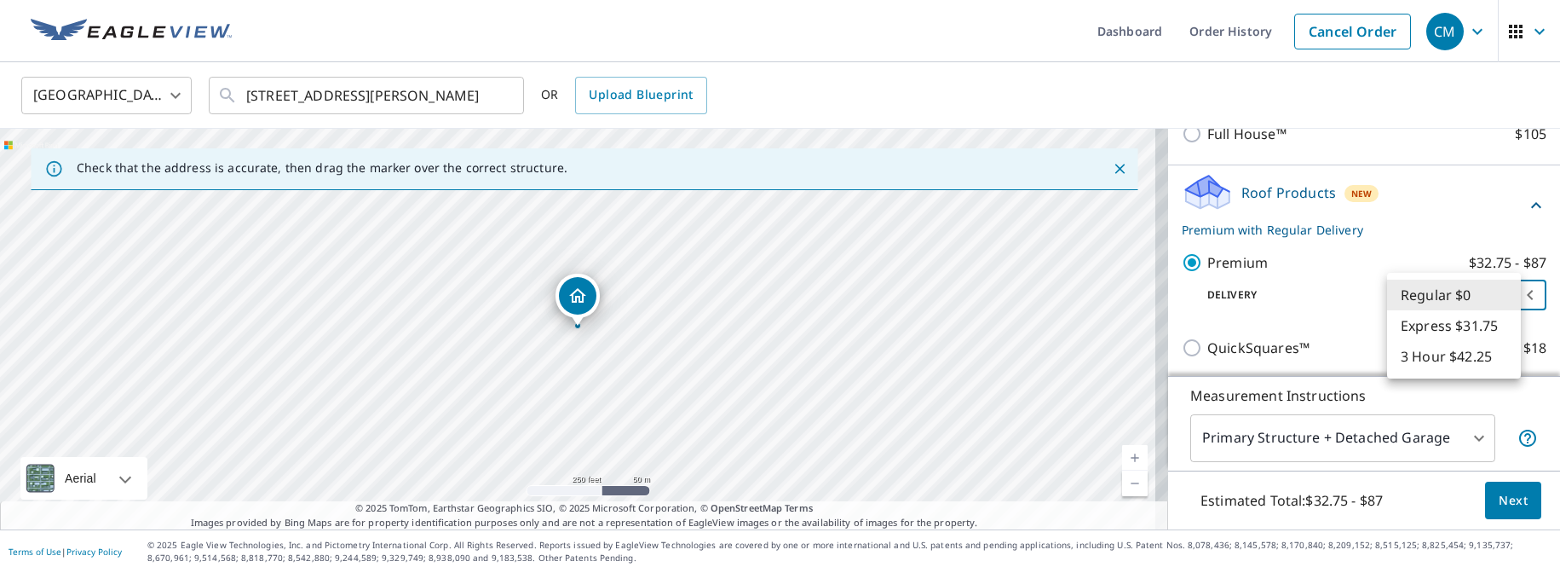
click at [1435, 291] on body "CM CM Dashboard Order History Cancel Order CM United States US ​ 1 Parker Cir W…" at bounding box center [780, 286] width 1560 height 573
click at [1435, 291] on li "Regular $0" at bounding box center [1454, 294] width 134 height 31
click at [1435, 291] on body "CM CM Dashboard Order History Cancel Order CM United States US ​ 1 Parker Cir W…" at bounding box center [780, 286] width 1560 height 573
click at [1435, 291] on li "Regular $0" at bounding box center [1454, 294] width 134 height 31
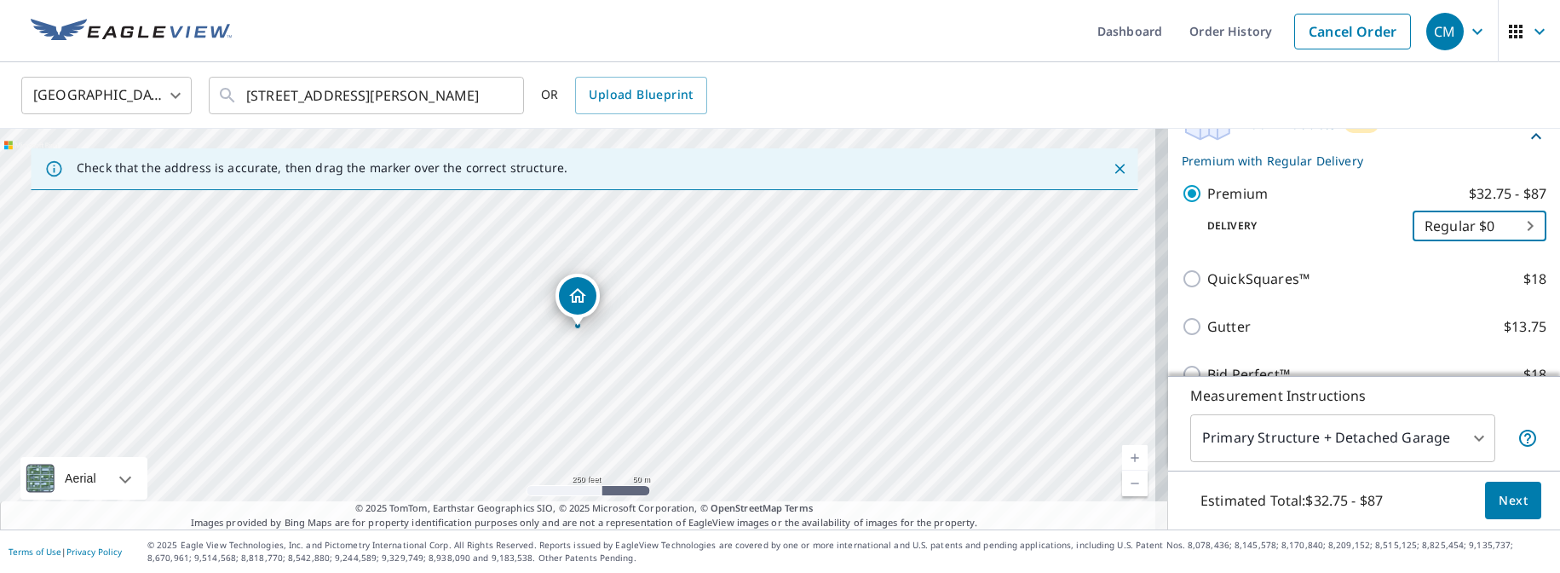
scroll to position [475, 0]
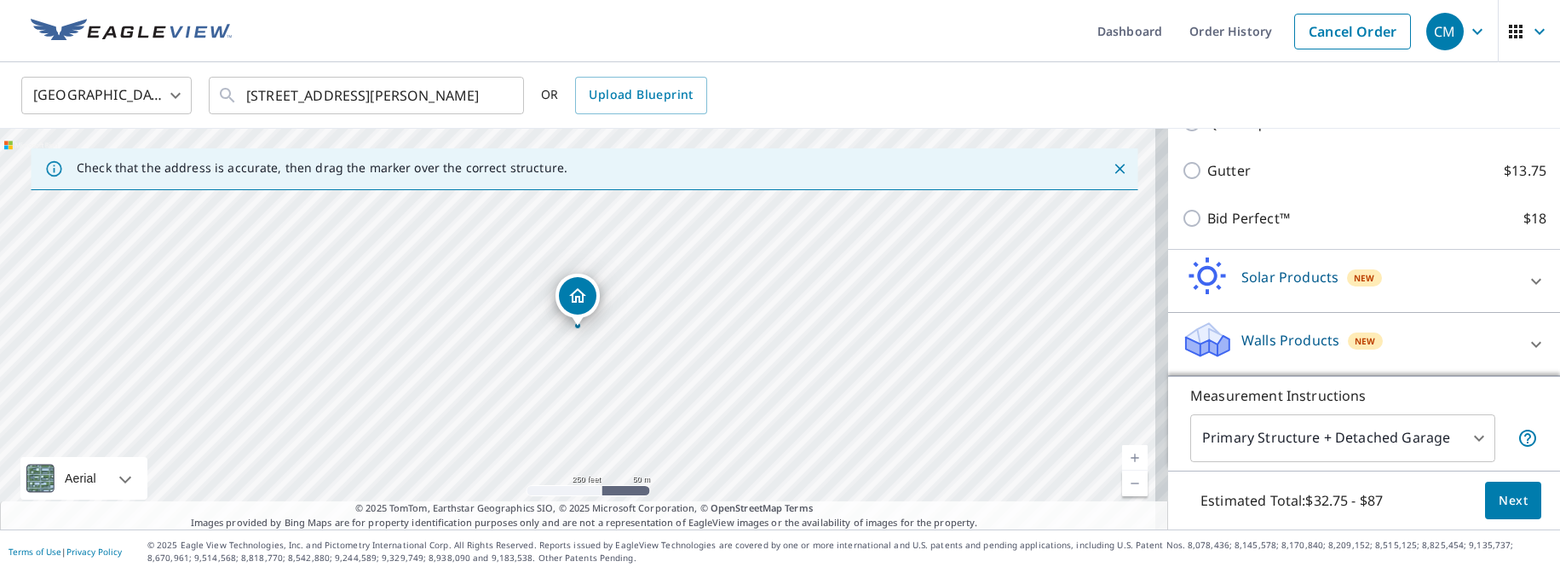
click at [1499, 498] on span "Next" at bounding box center [1513, 500] width 29 height 21
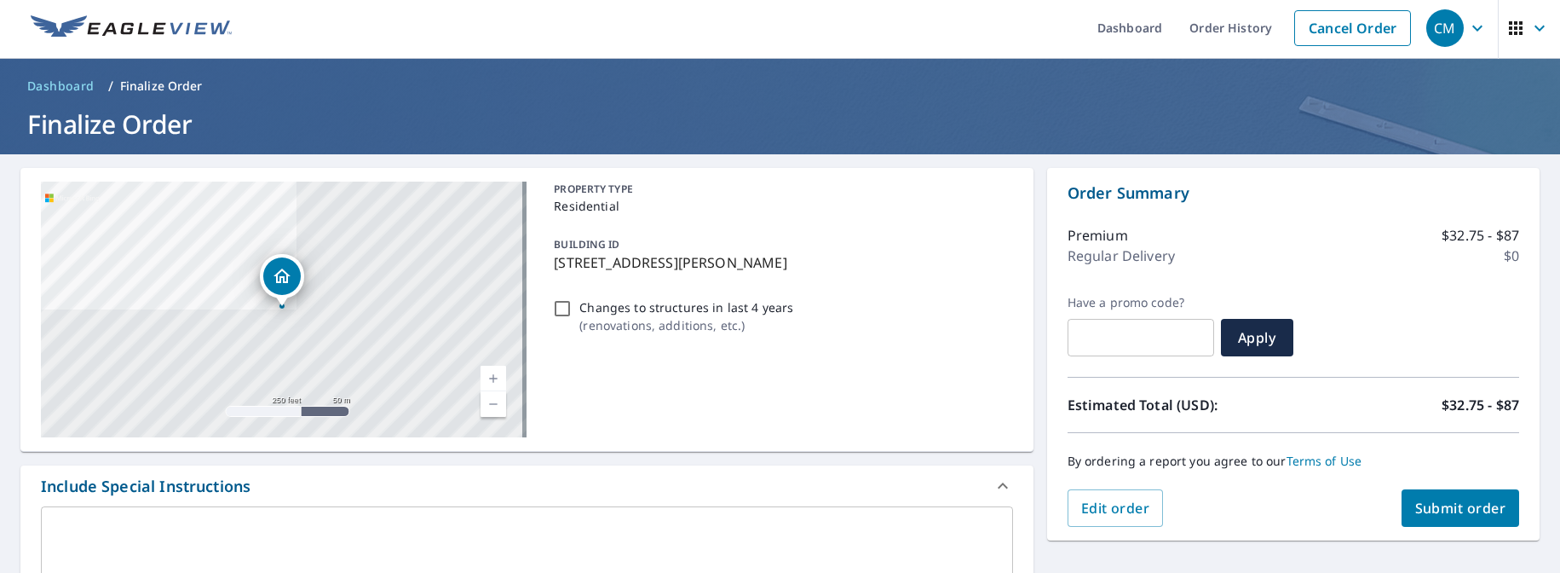
scroll to position [14, 0]
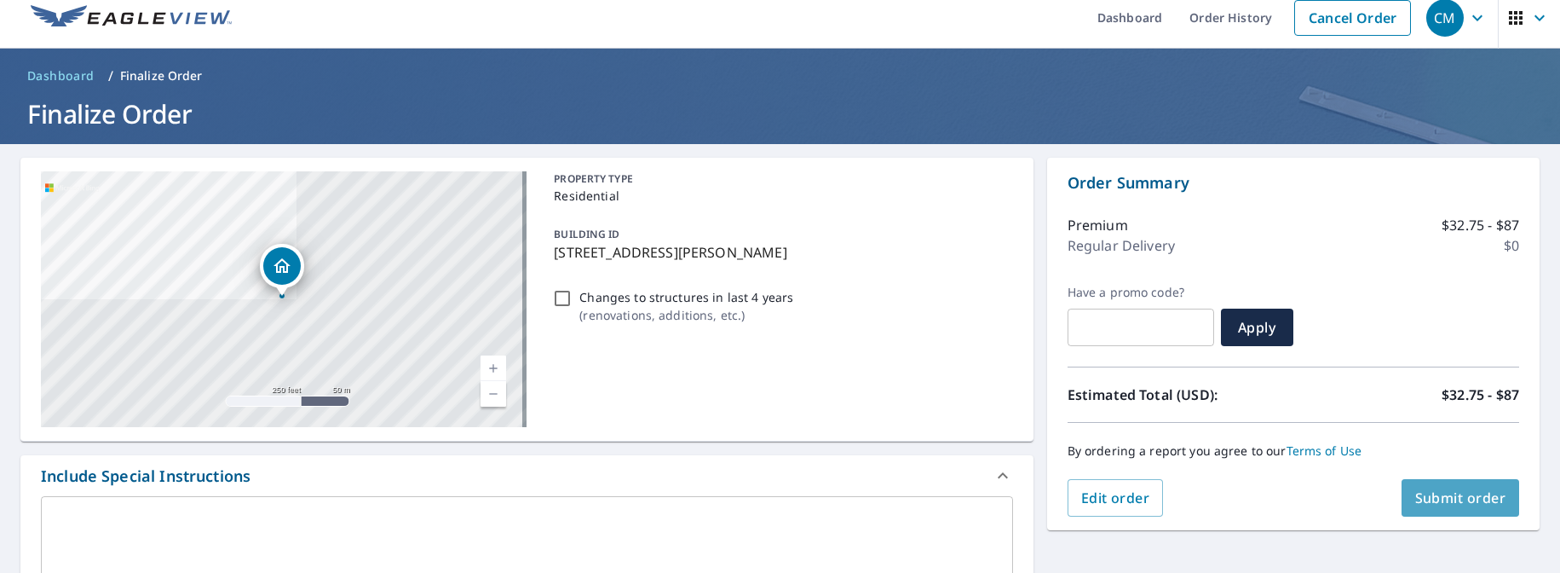
click at [1437, 487] on button "Submit order" at bounding box center [1461, 497] width 118 height 37
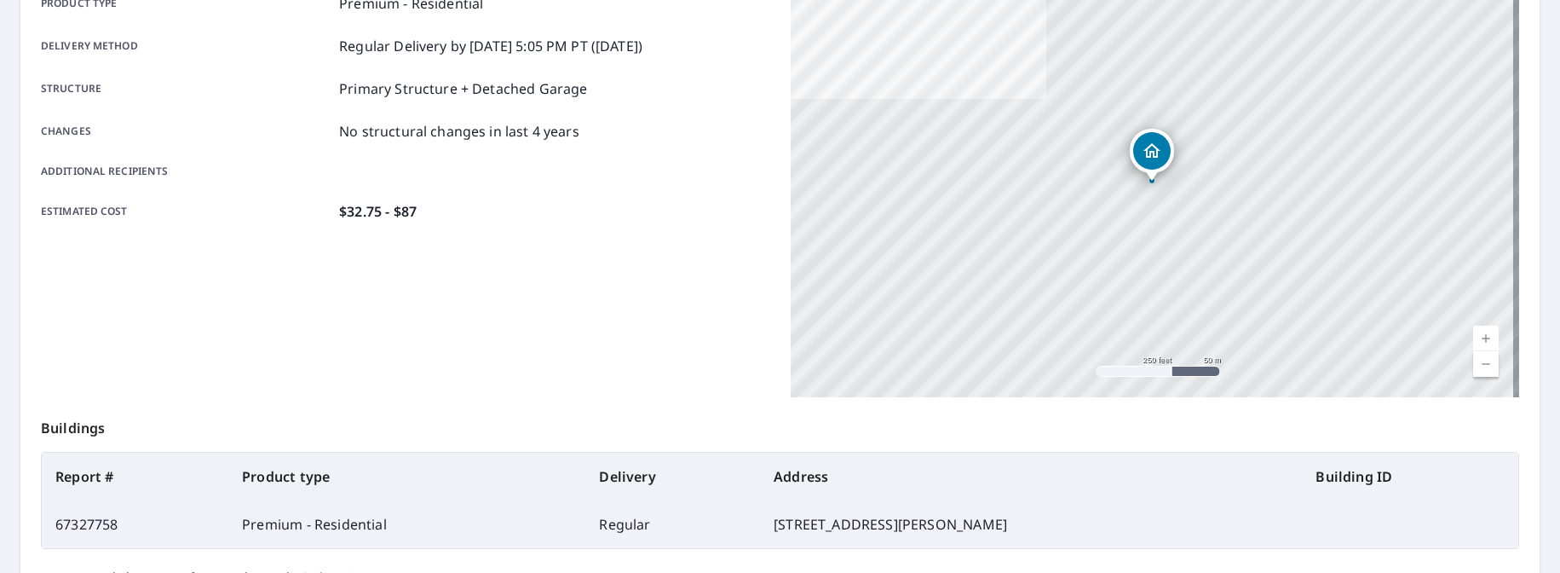
scroll to position [429, 0]
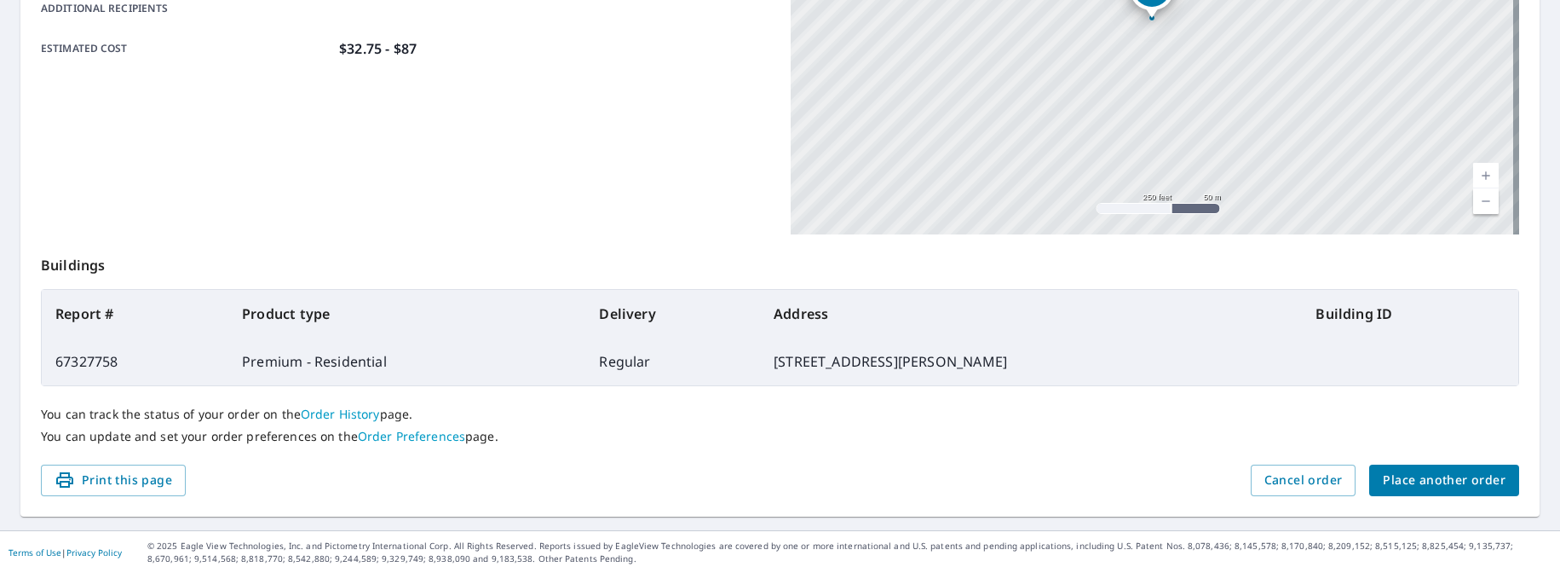
click at [1404, 479] on span "Place another order" at bounding box center [1444, 479] width 123 height 21
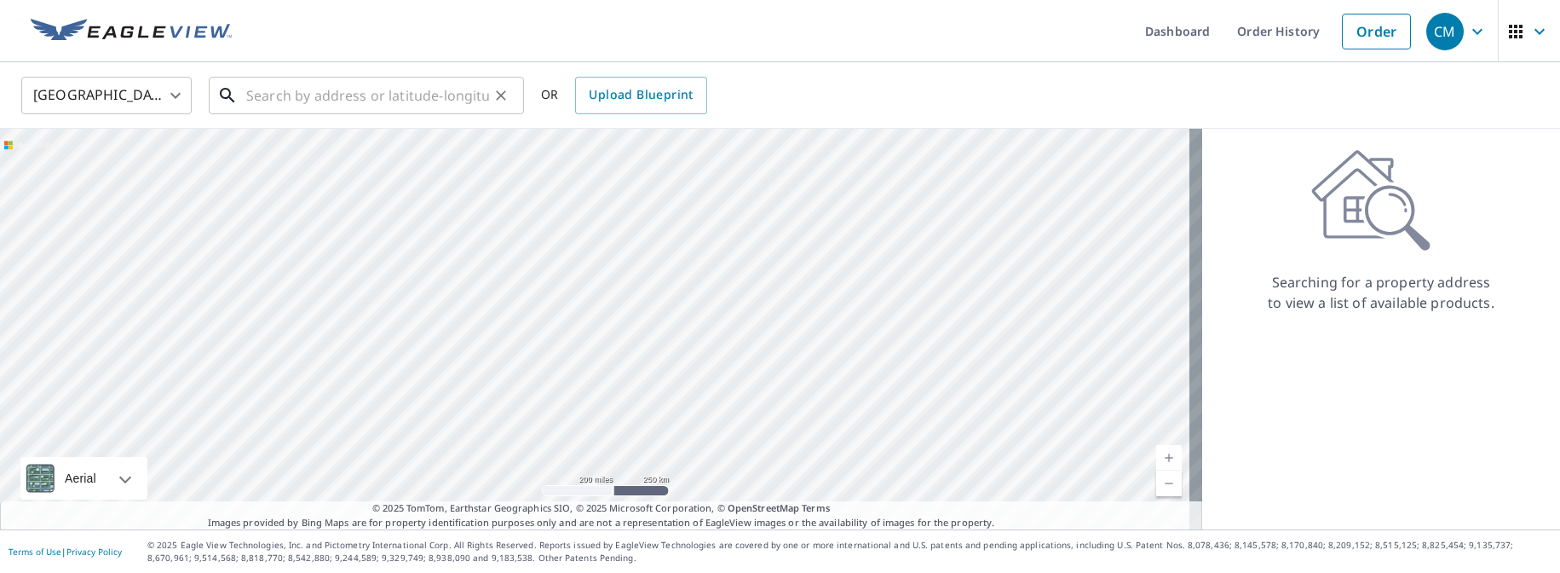
click at [448, 101] on input "text" at bounding box center [367, 96] width 243 height 48
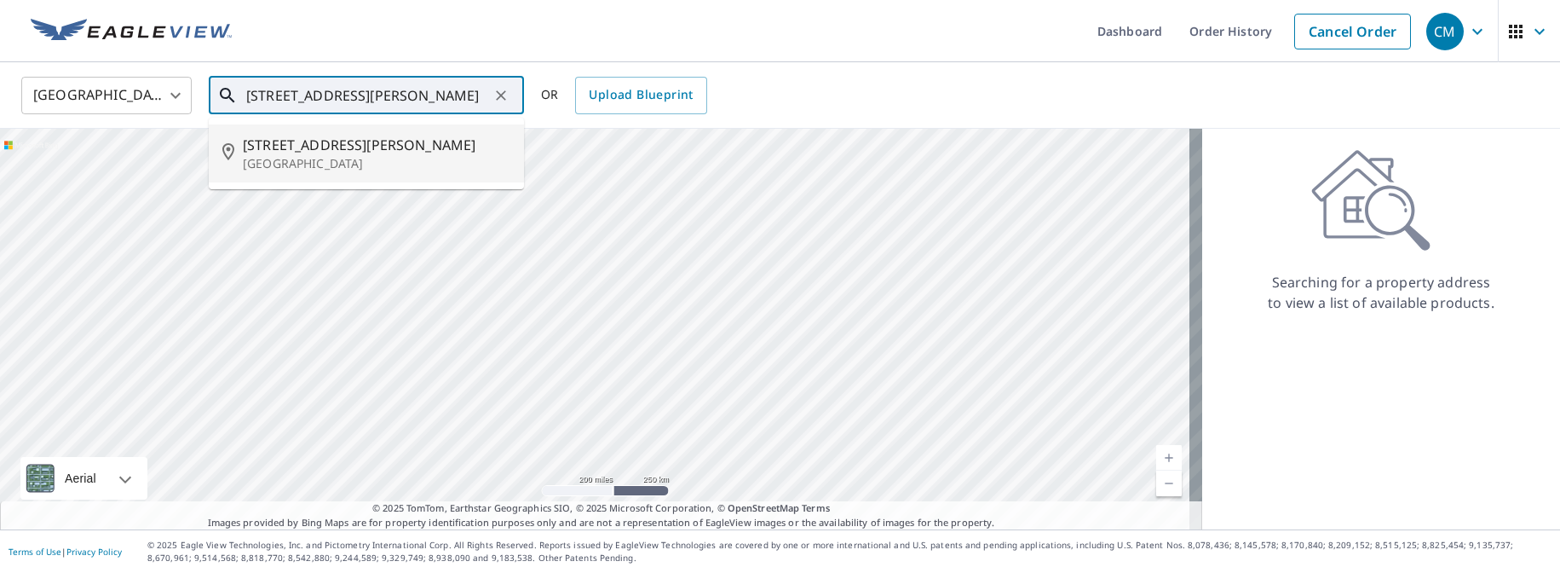
click at [400, 153] on span "5 Fisher Way" at bounding box center [377, 145] width 268 height 20
type input "5 Fisher Way Westford, MA 01886"
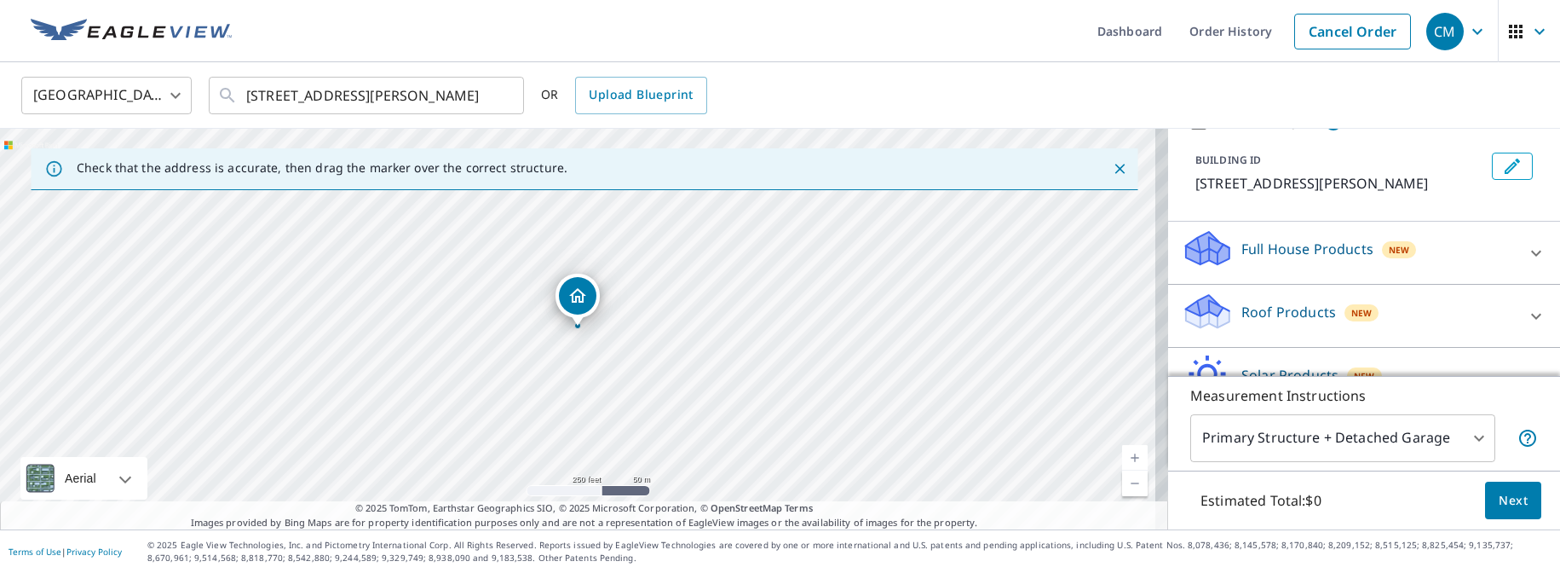
scroll to position [87, 0]
click at [1299, 244] on p "Full House Products" at bounding box center [1307, 245] width 132 height 20
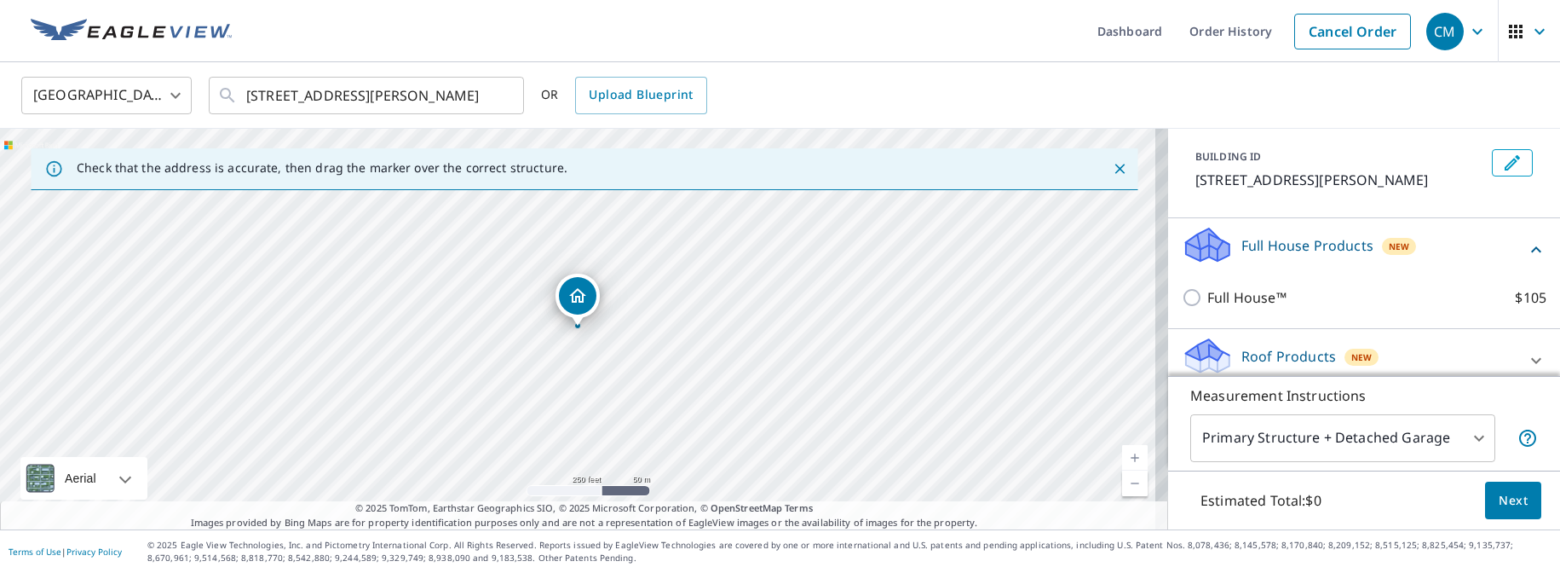
scroll to position [90, 0]
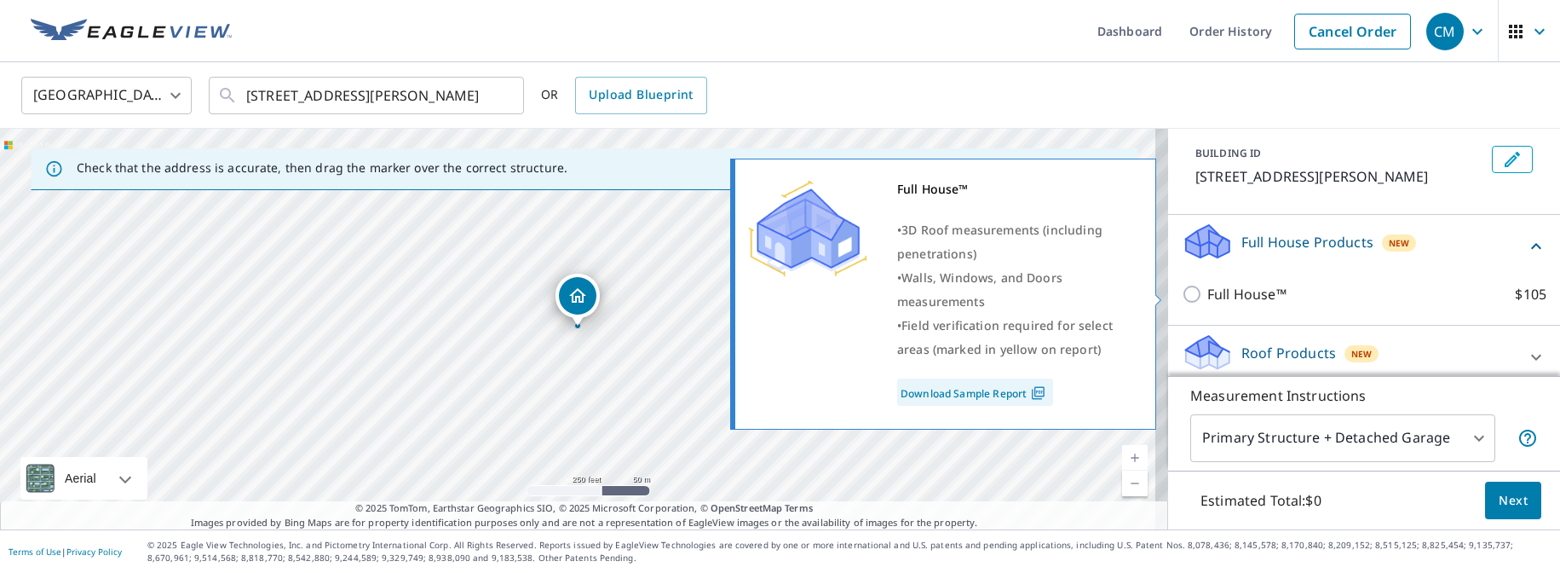
click at [1182, 298] on input "Full House™ $105" at bounding box center [1195, 294] width 26 height 20
checkbox input "true"
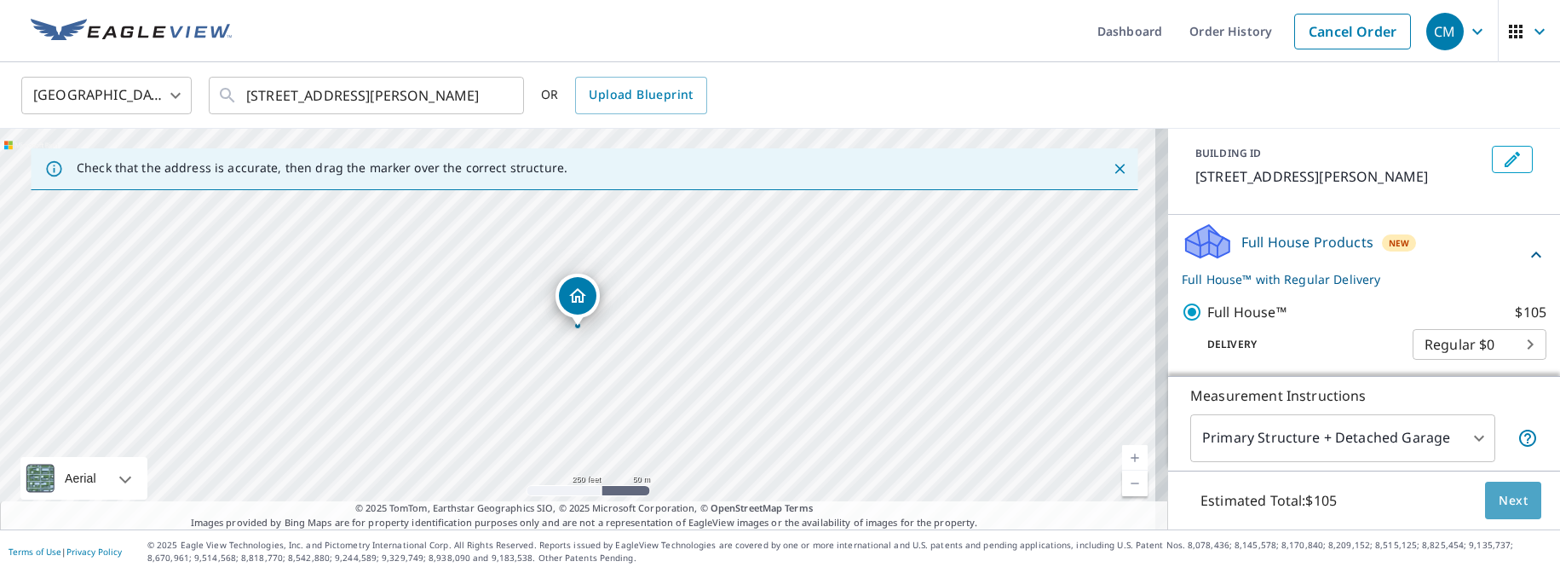
click at [1509, 507] on span "Next" at bounding box center [1513, 500] width 29 height 21
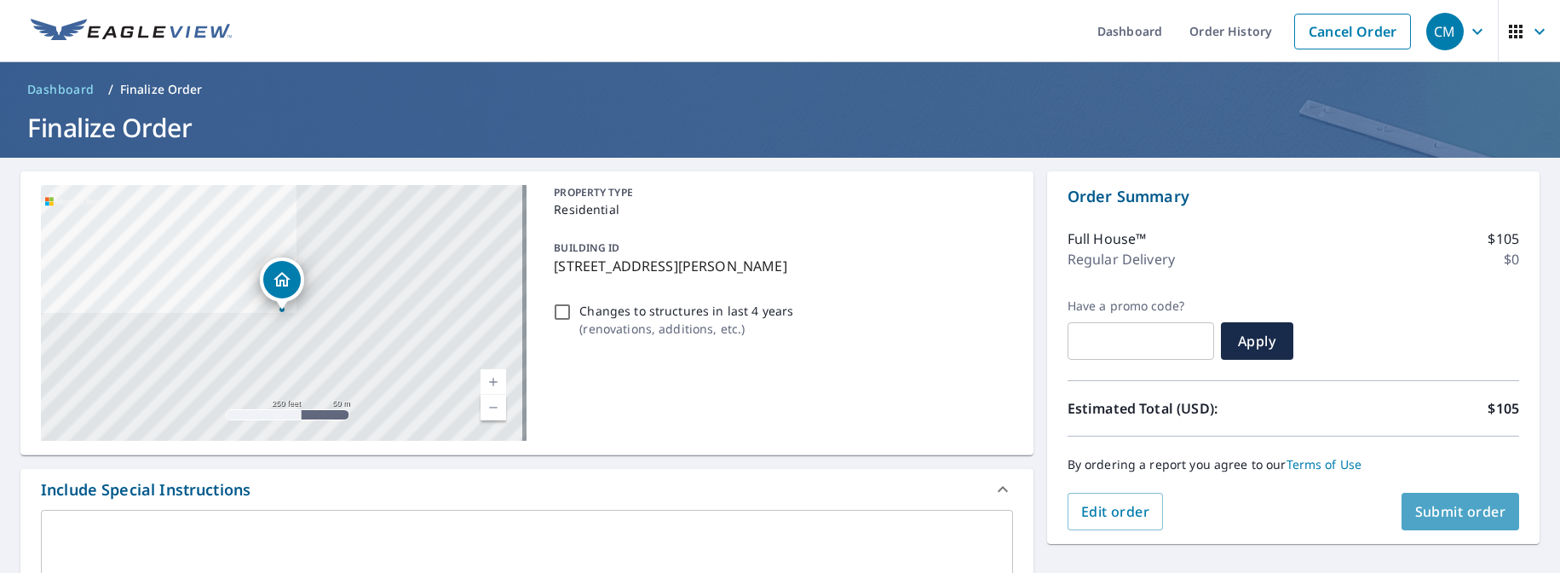
click at [1444, 504] on span "Submit order" at bounding box center [1460, 511] width 91 height 19
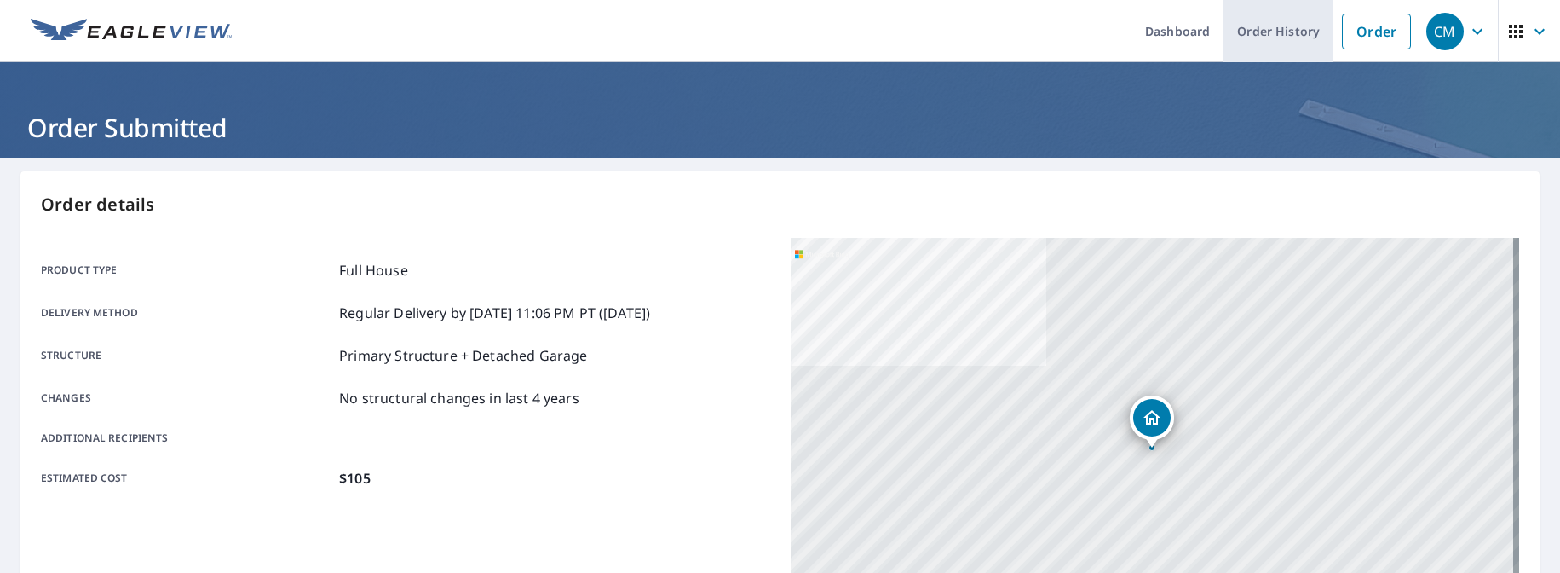
click at [1264, 33] on link "Order History" at bounding box center [1279, 31] width 110 height 62
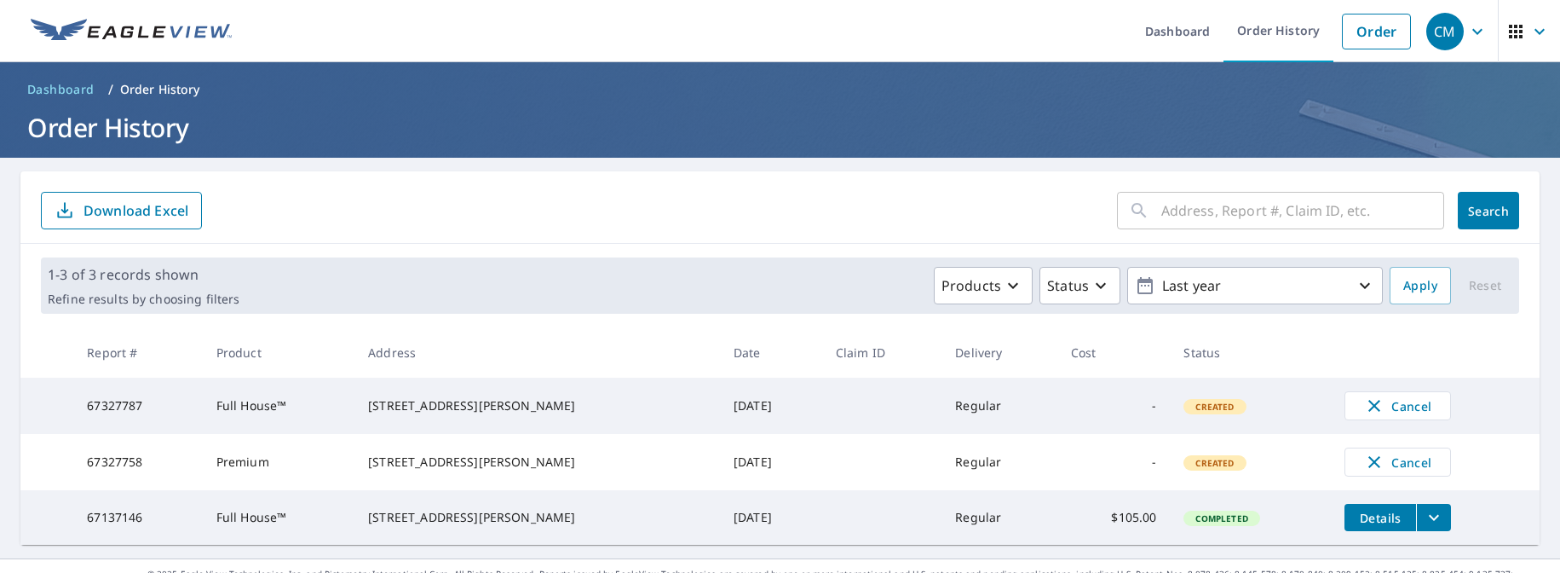
click at [296, 4] on ul "Dashboard Order History Order" at bounding box center [831, 31] width 1178 height 62
click at [297, 1] on ul "Dashboard Order History Order" at bounding box center [831, 31] width 1178 height 62
